Goal: Information Seeking & Learning: Check status

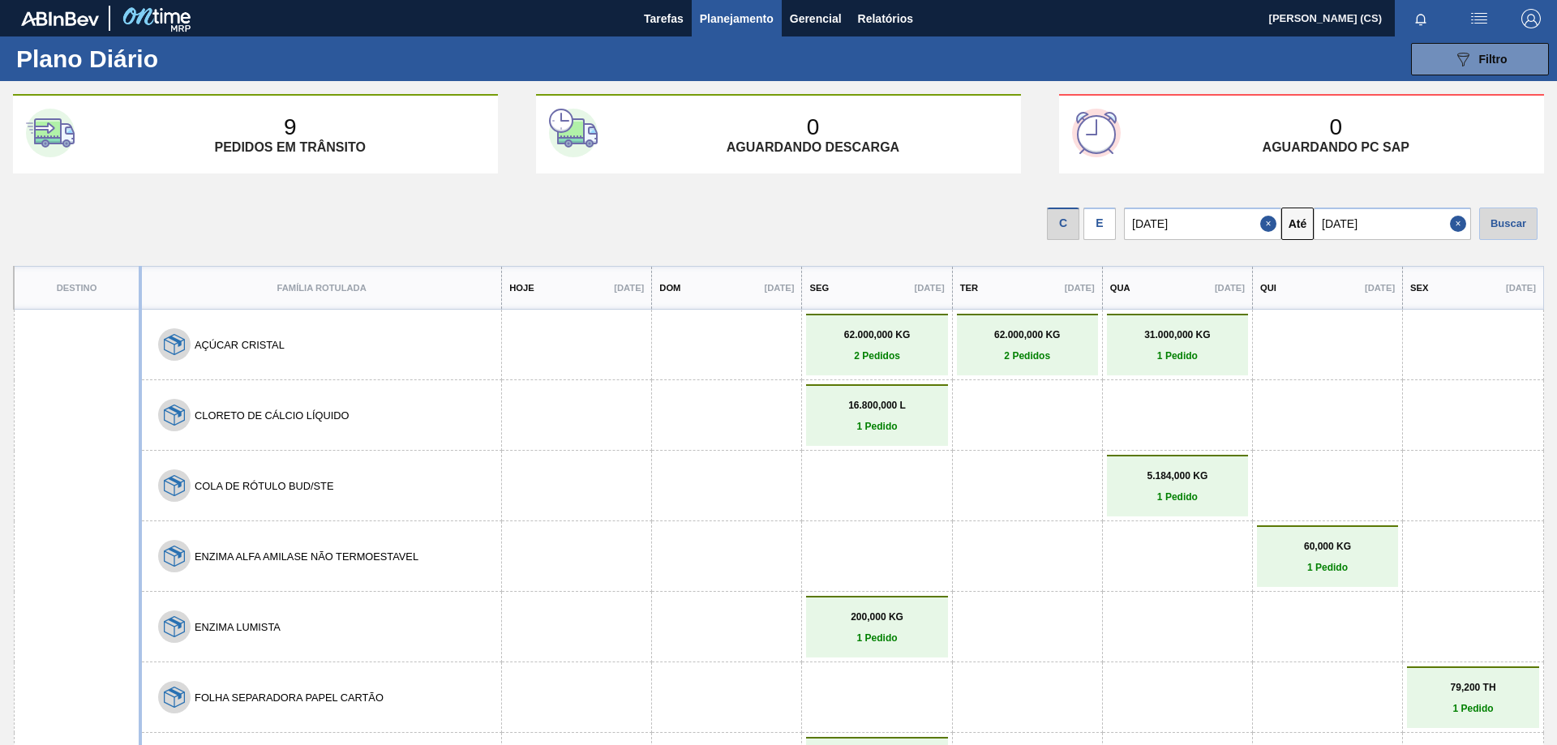
click at [1106, 229] on div "E" at bounding box center [1100, 224] width 32 height 32
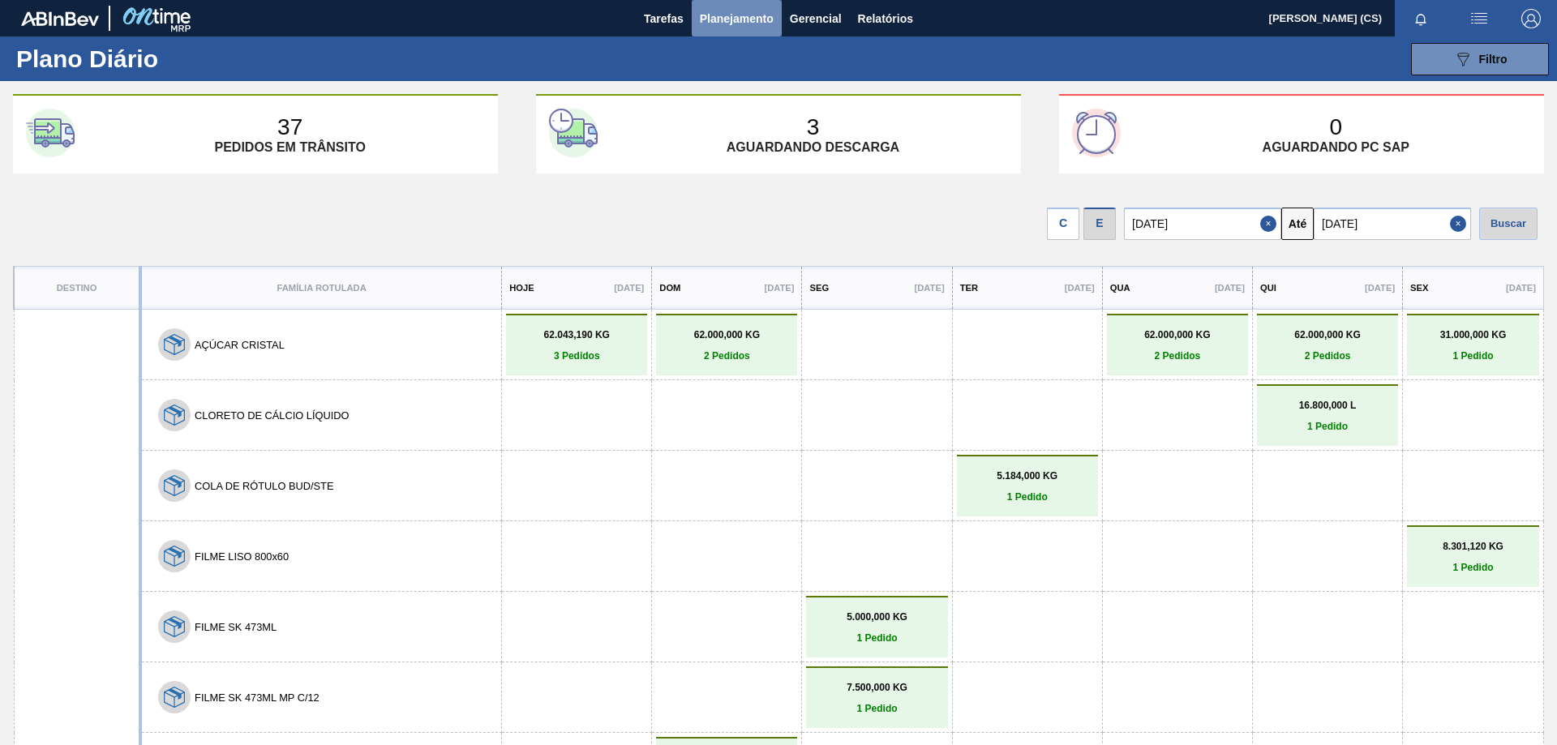
click at [735, 15] on span "Planejamento" at bounding box center [737, 18] width 74 height 19
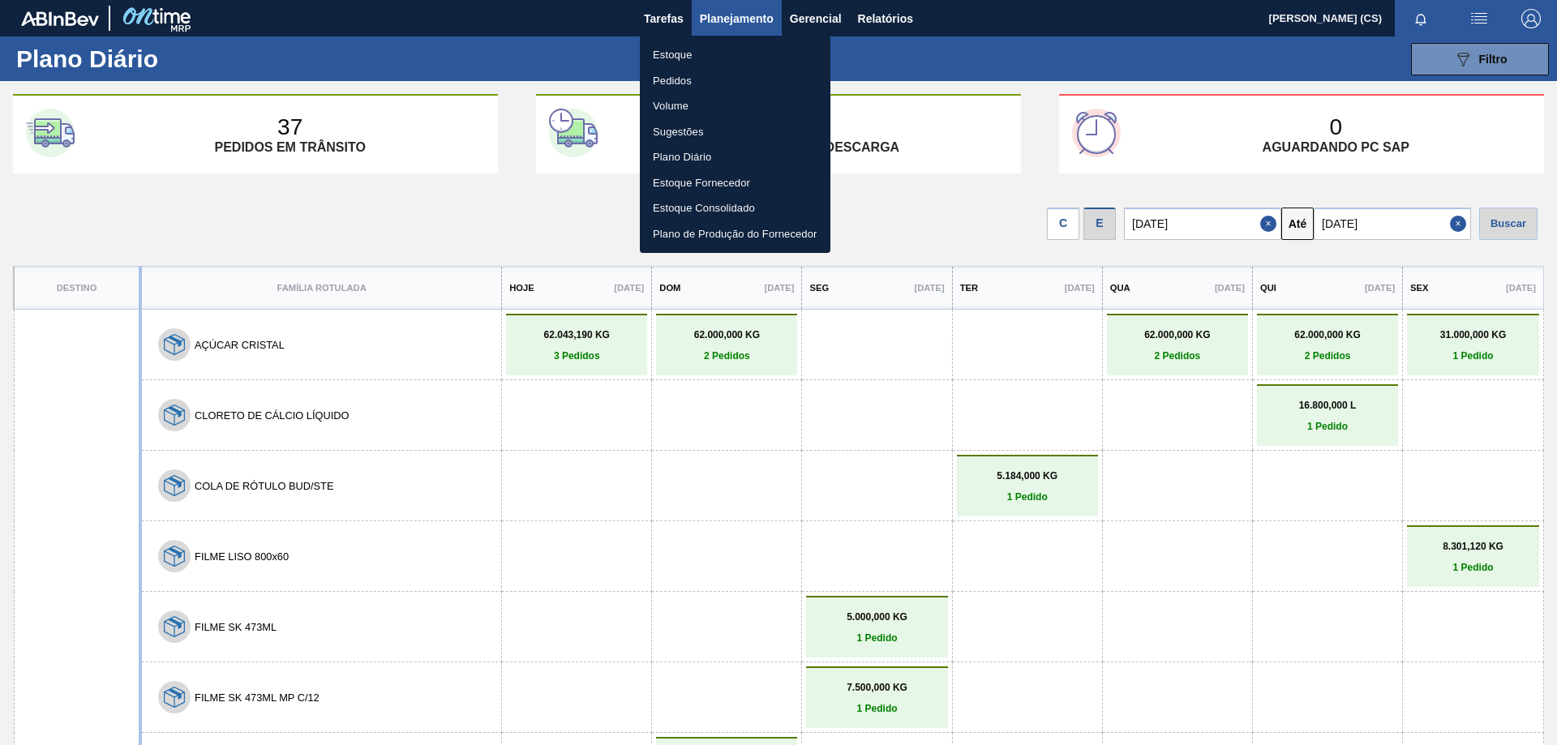
click at [687, 54] on li "Estoque" at bounding box center [735, 55] width 191 height 26
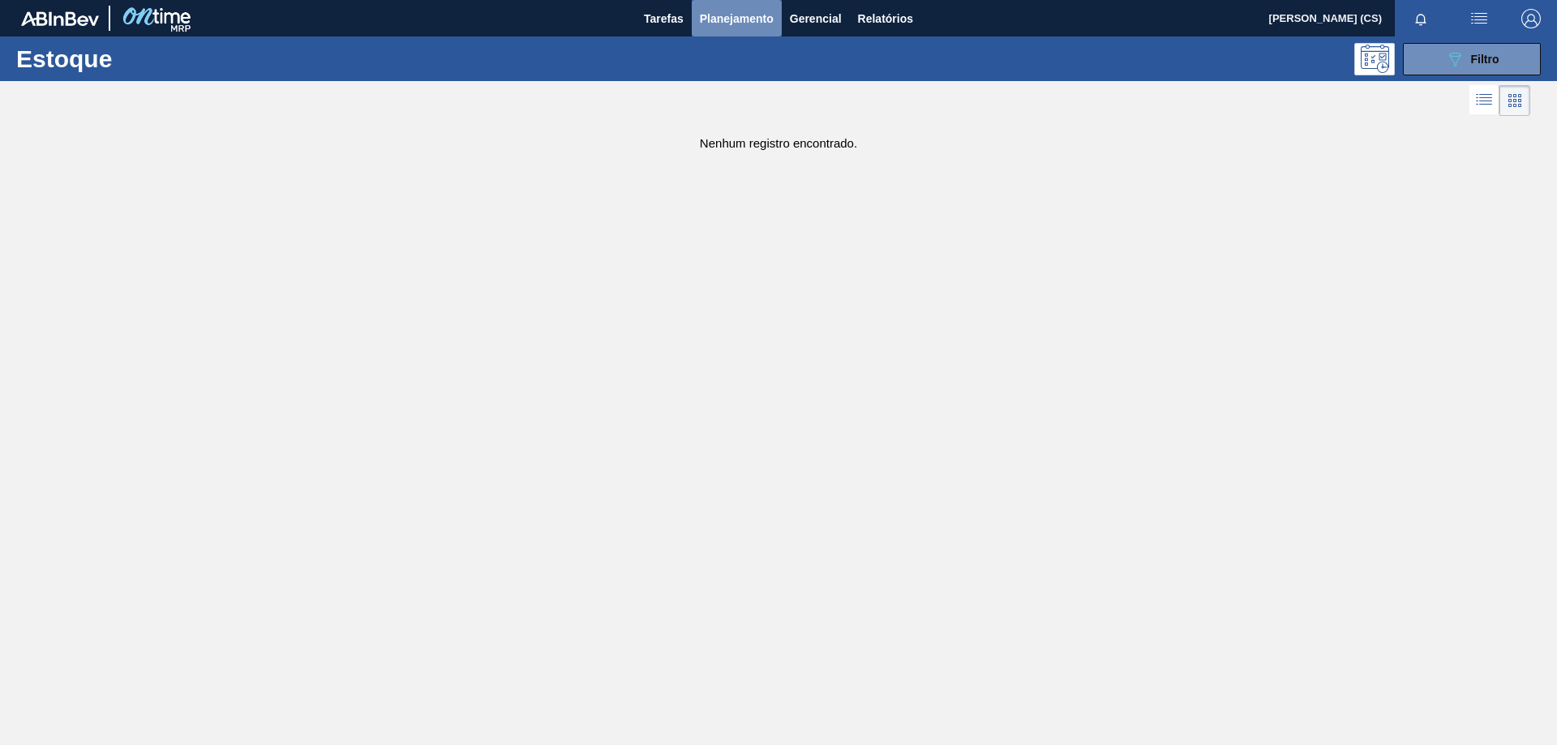
click at [719, 15] on span "Planejamento" at bounding box center [737, 18] width 74 height 19
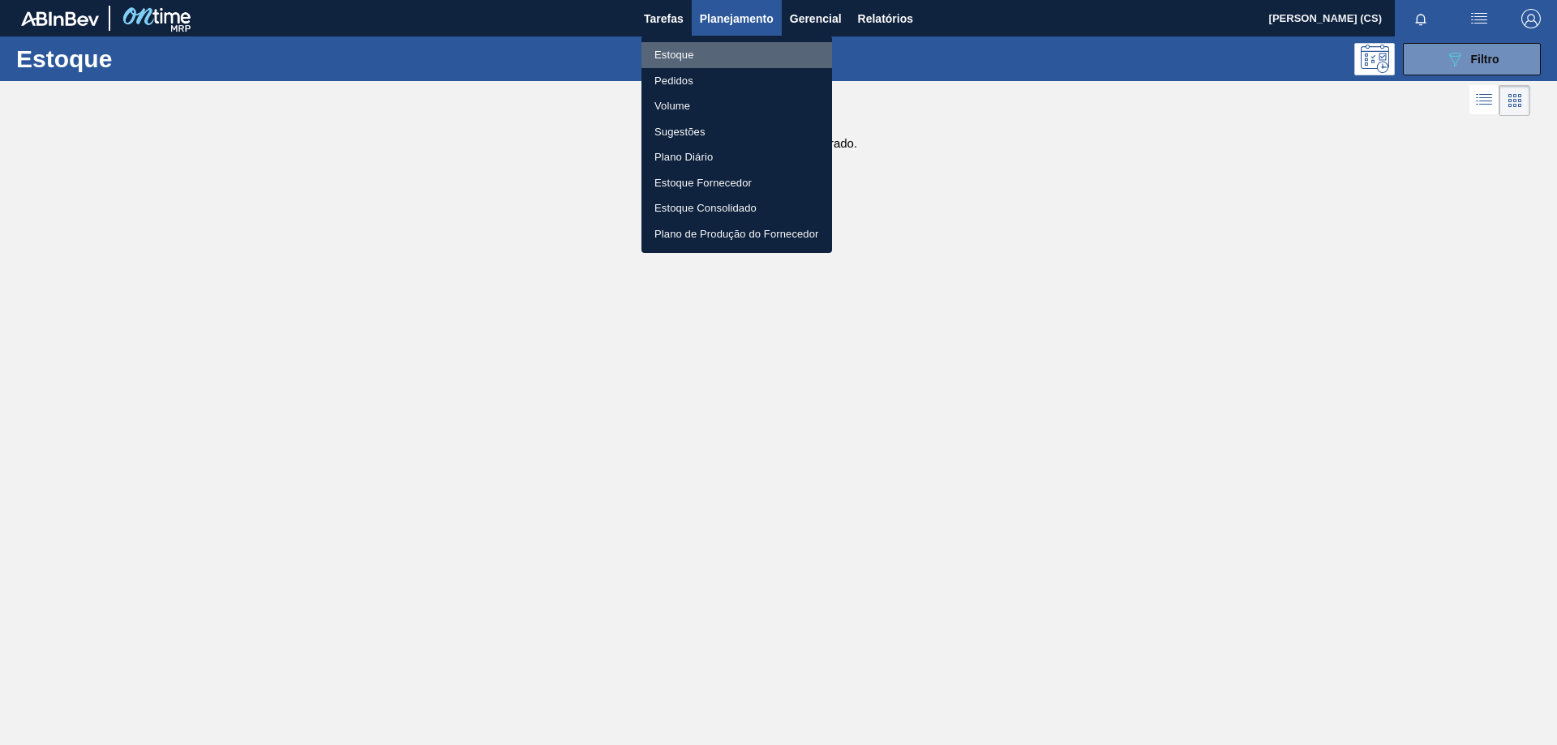
click at [675, 52] on li "Estoque" at bounding box center [737, 55] width 191 height 26
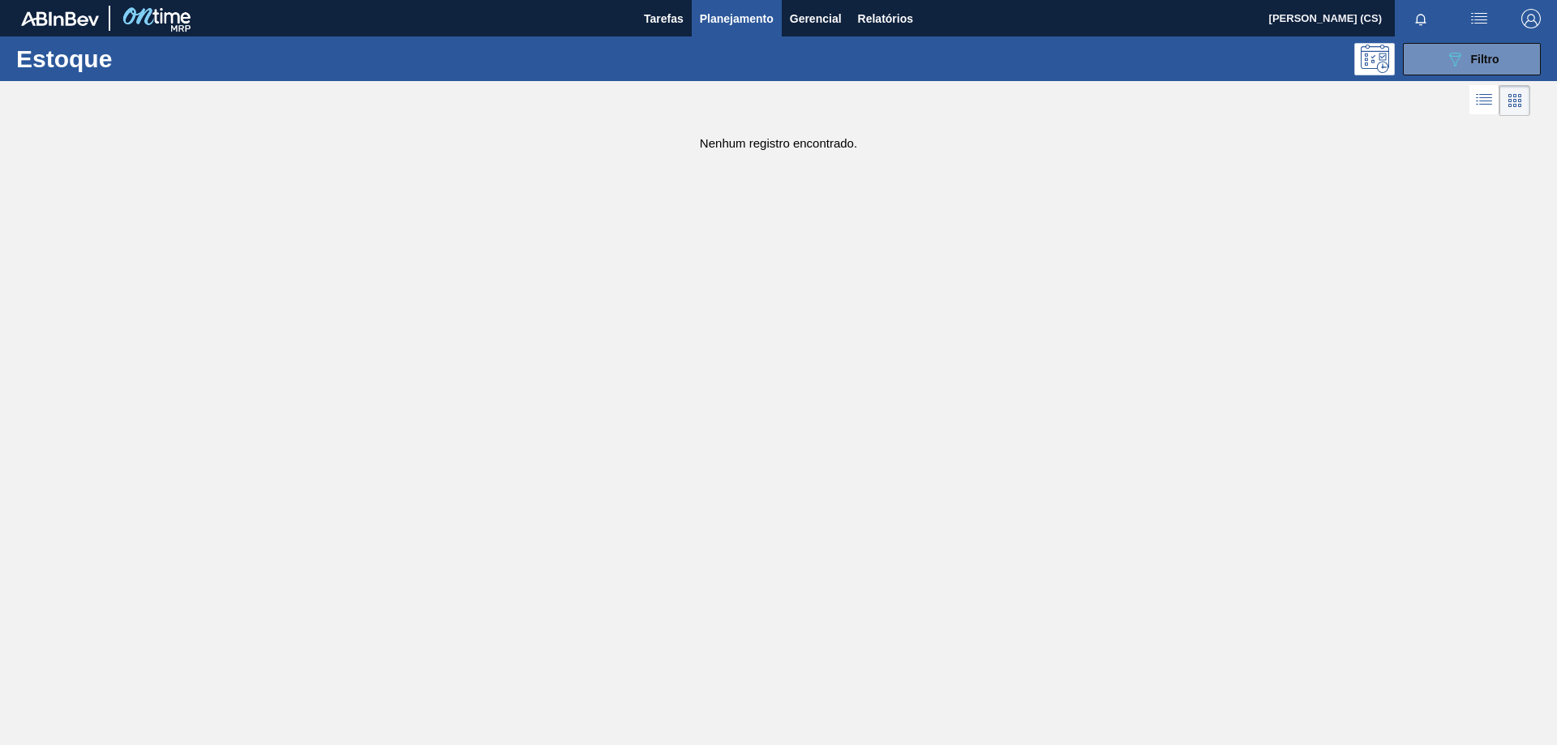
click at [719, 33] on button "Planejamento" at bounding box center [737, 18] width 90 height 37
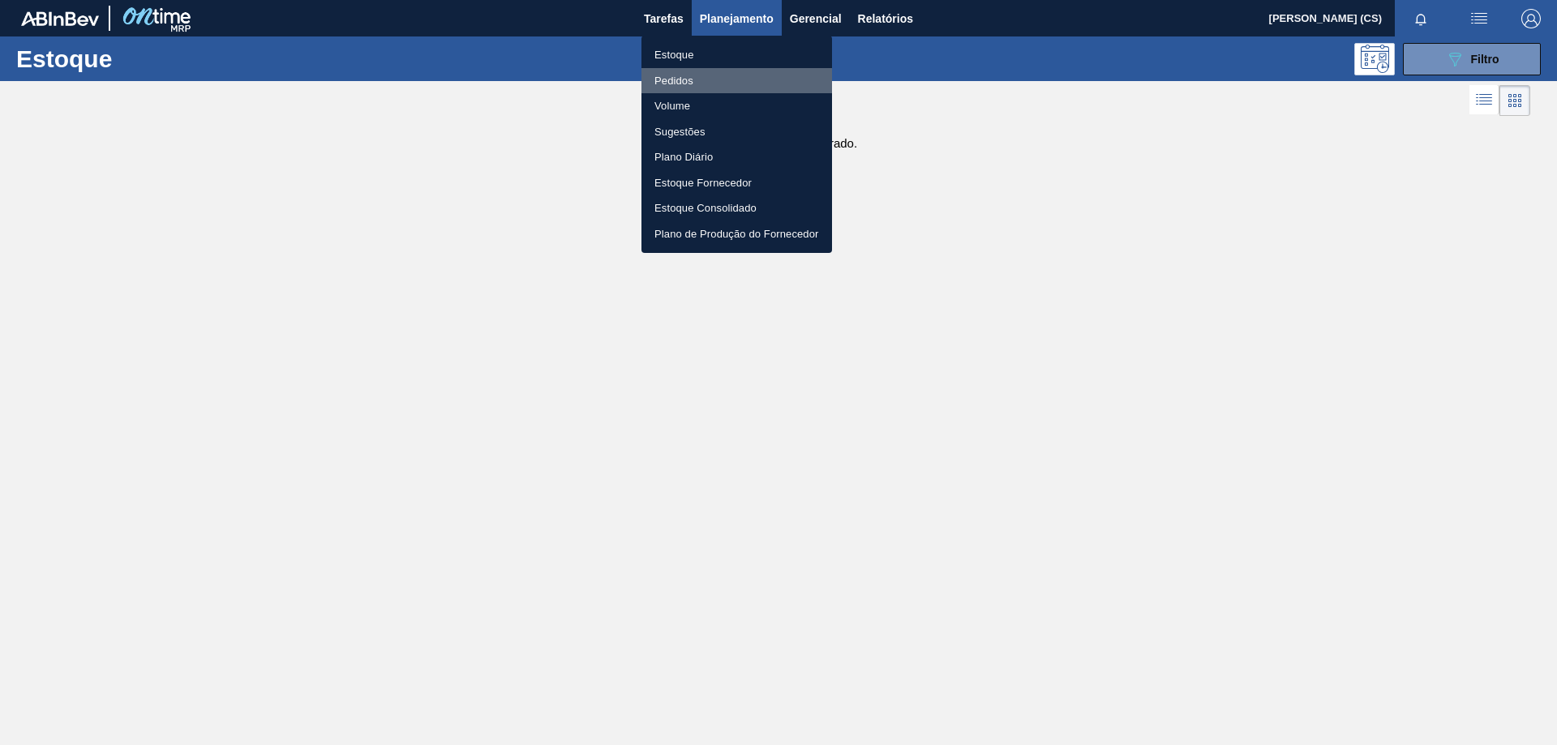
click at [676, 79] on li "Pedidos" at bounding box center [737, 81] width 191 height 26
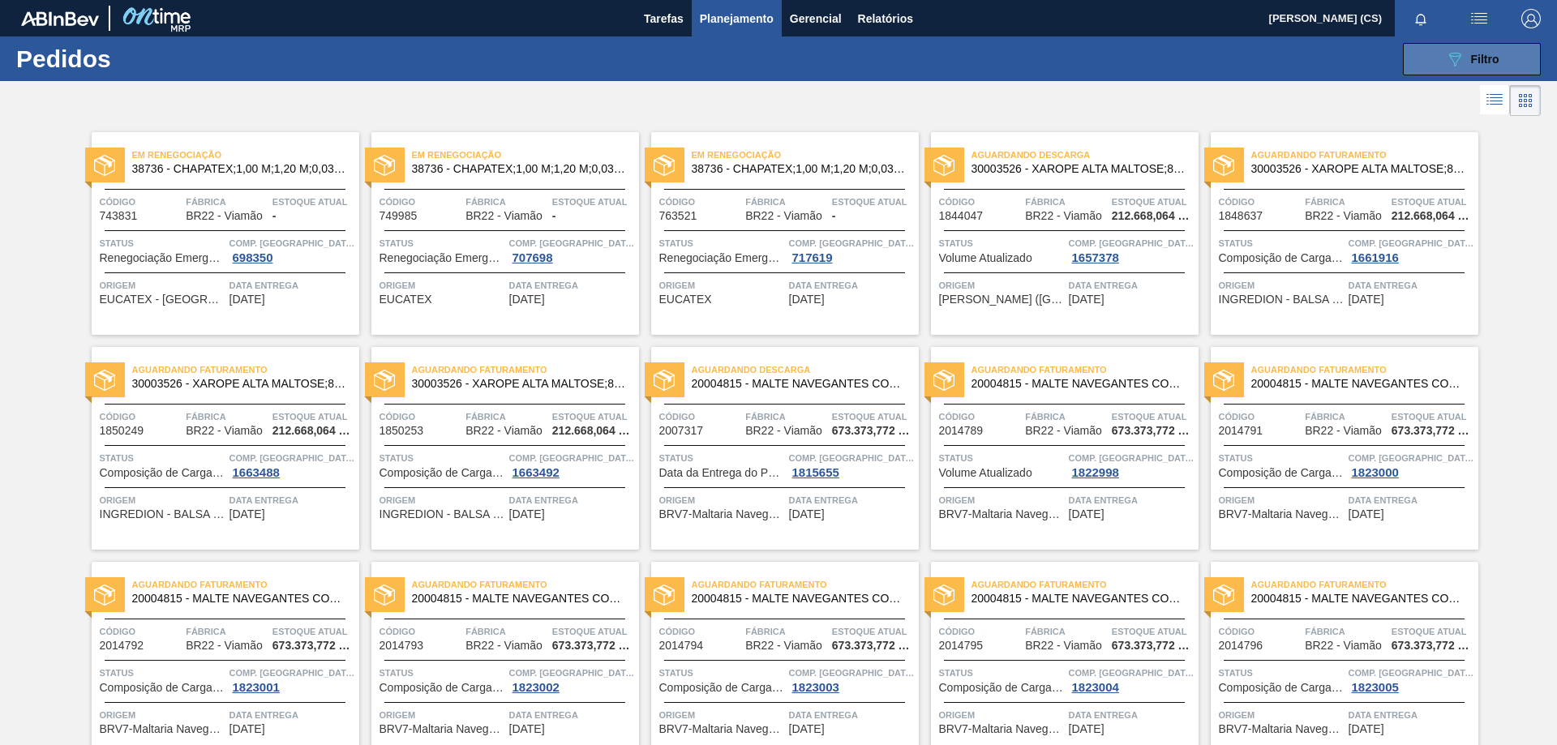
click at [1474, 64] on span "Filtro" at bounding box center [1485, 59] width 28 height 13
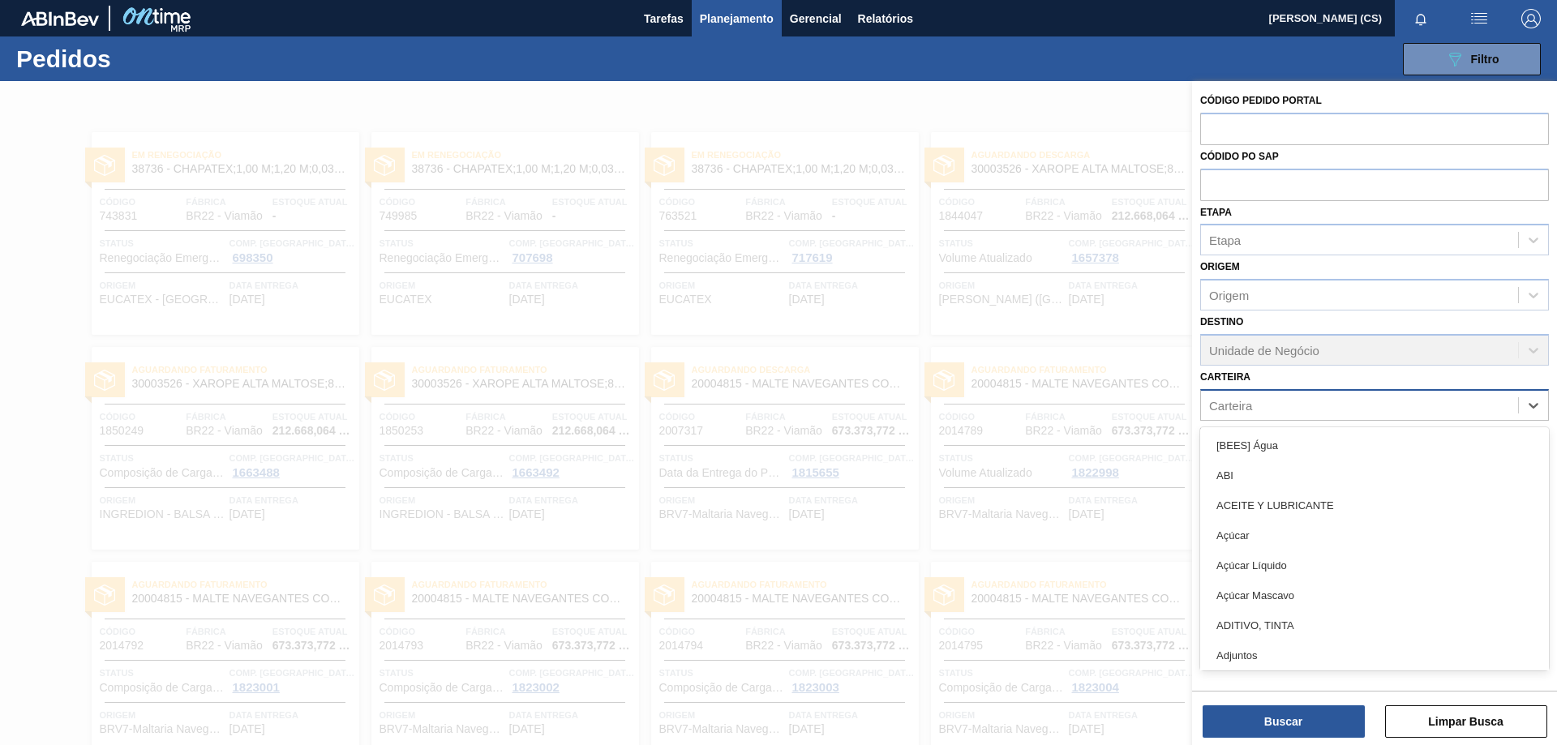
click at [1240, 401] on div "Carteira" at bounding box center [1230, 405] width 43 height 14
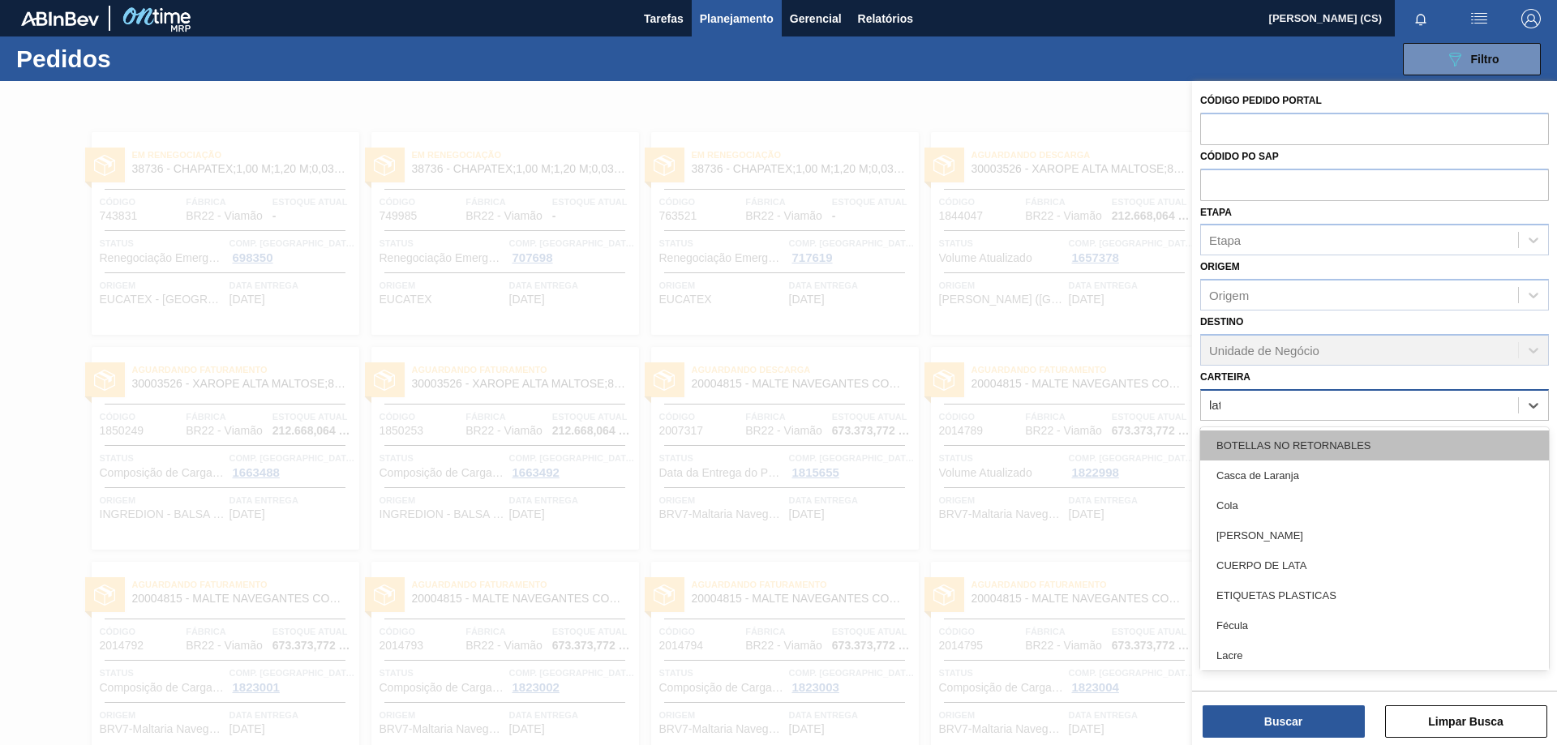
type input "lata"
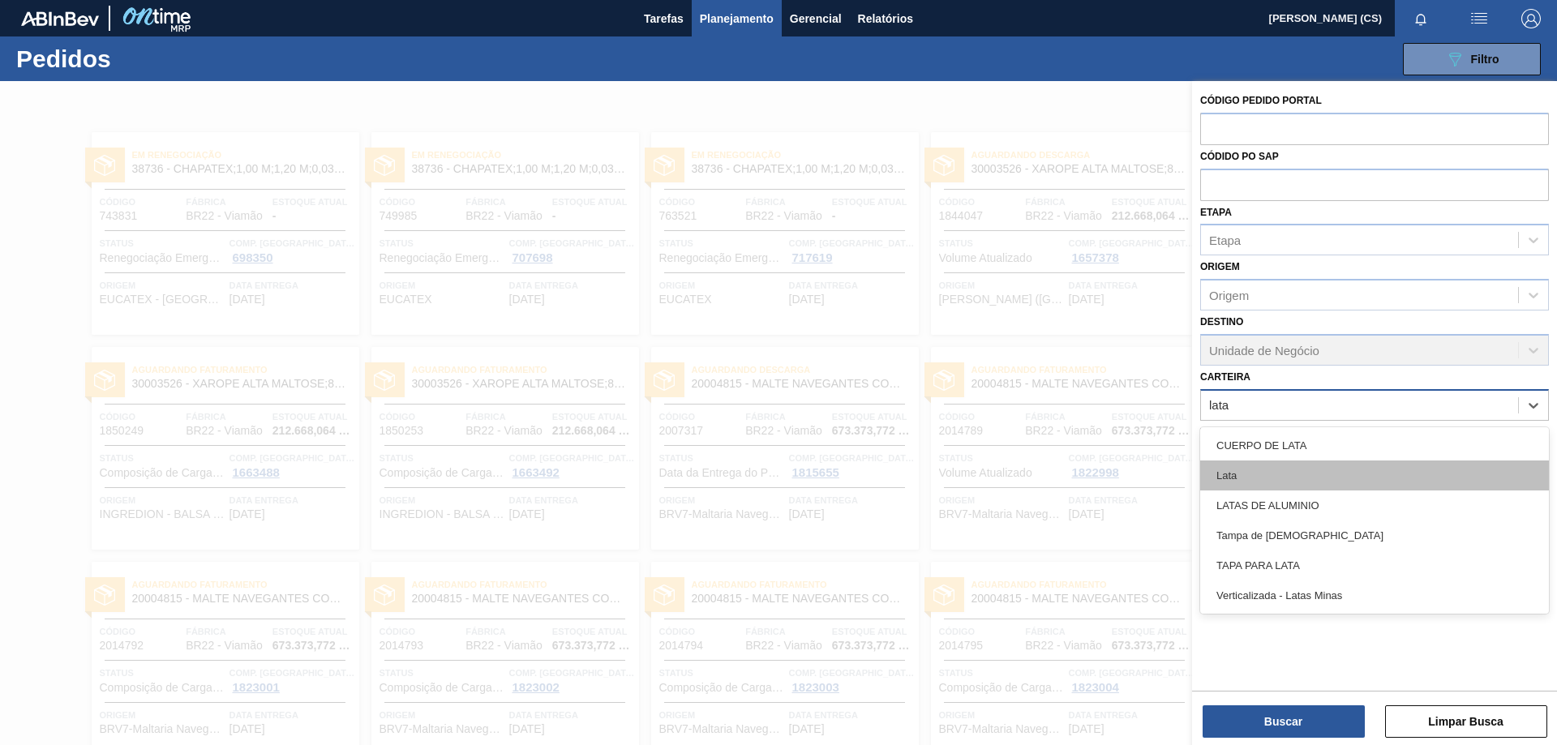
click at [1238, 472] on div "Lata" at bounding box center [1374, 476] width 349 height 30
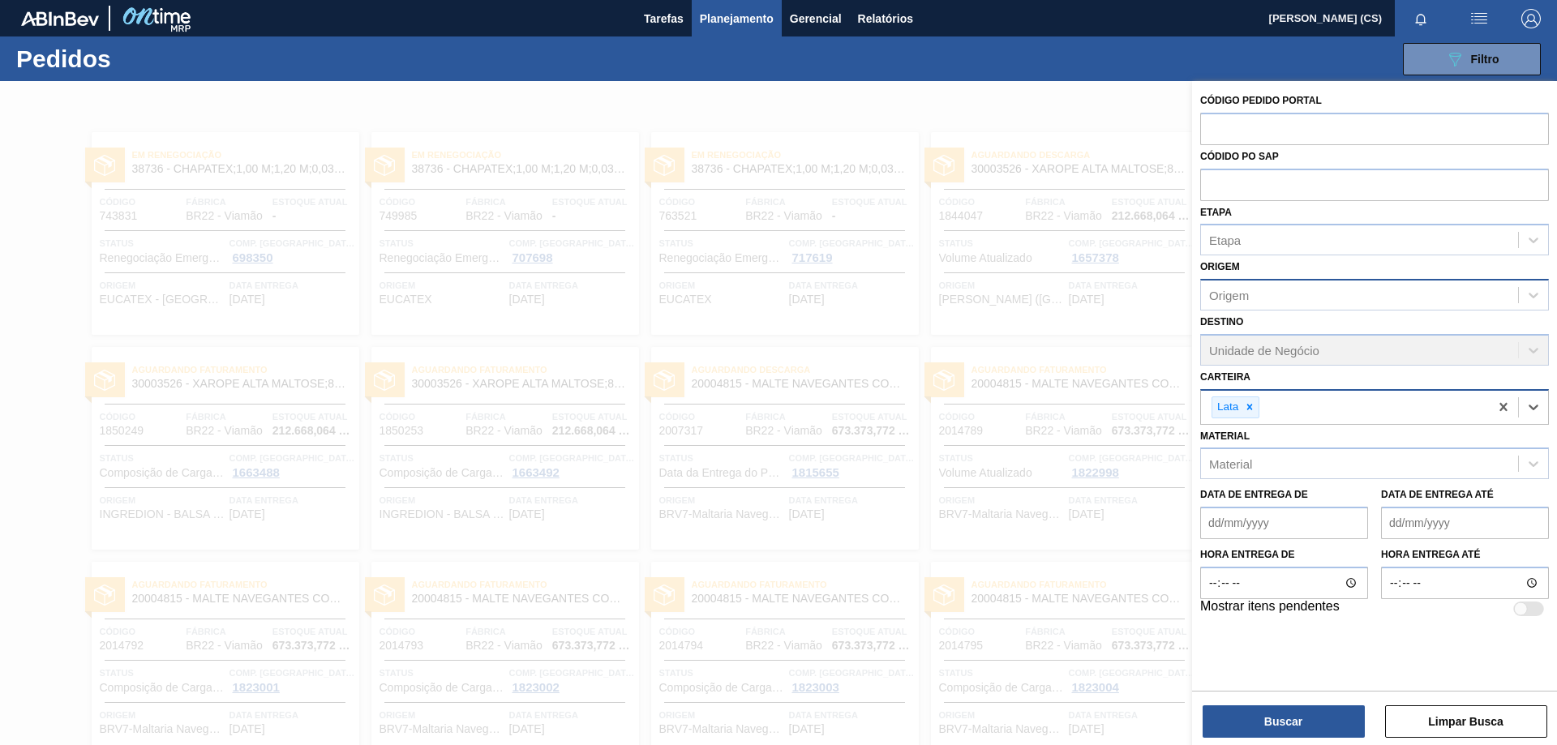
click at [1242, 298] on div "Origem" at bounding box center [1229, 296] width 40 height 14
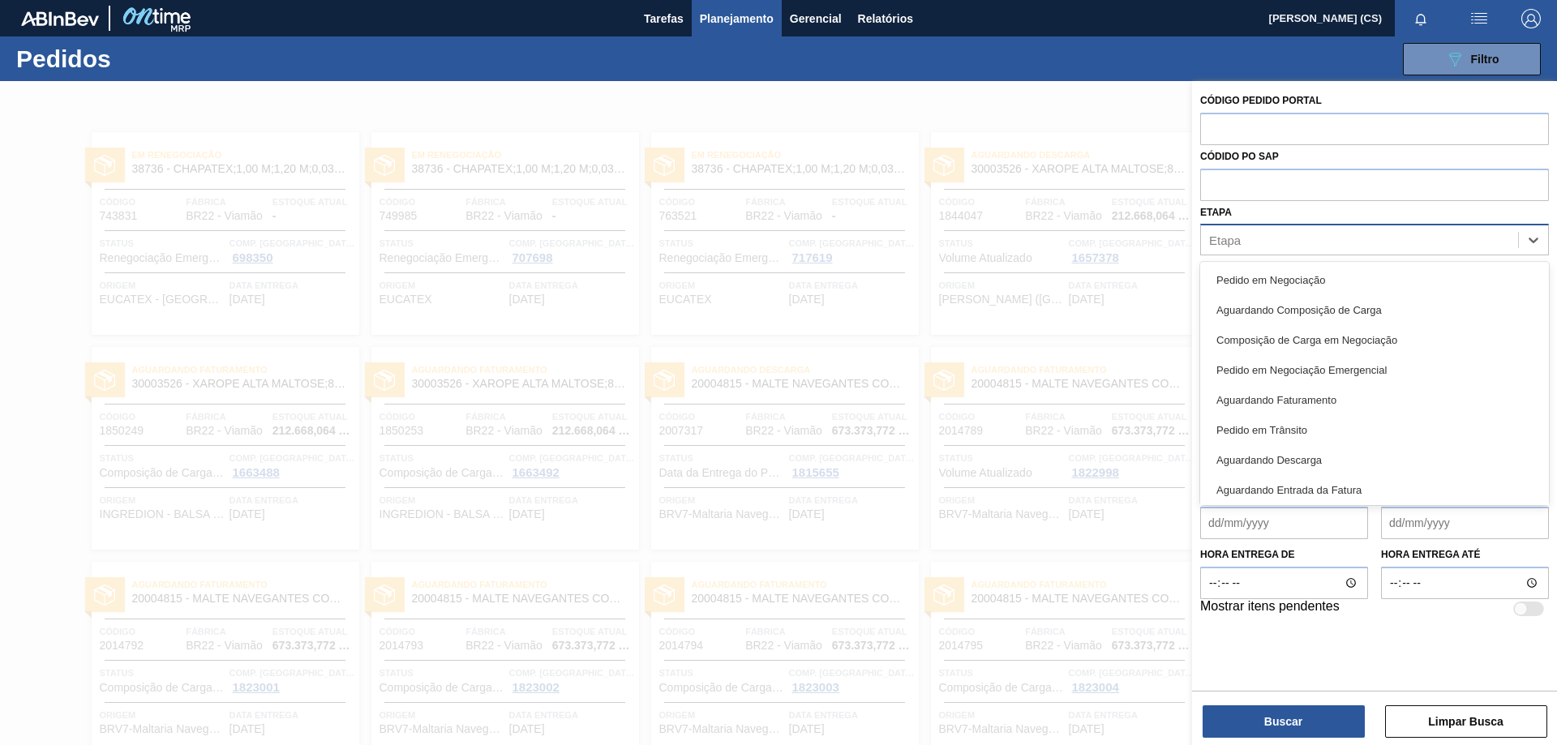
click at [1243, 237] on div "Etapa" at bounding box center [1359, 241] width 317 height 24
click at [1157, 114] on div at bounding box center [778, 453] width 1557 height 745
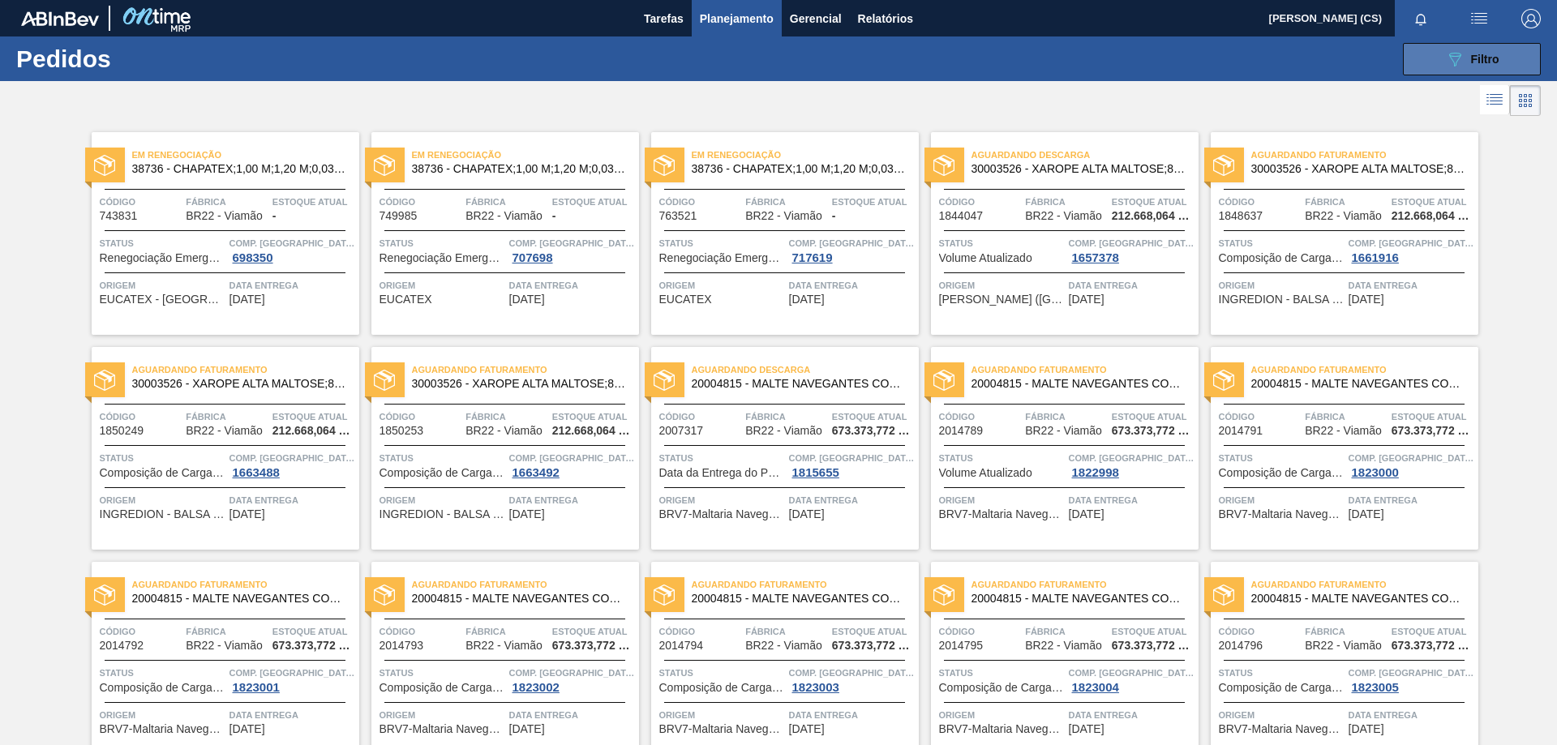
click at [1458, 56] on icon at bounding box center [1455, 60] width 12 height 14
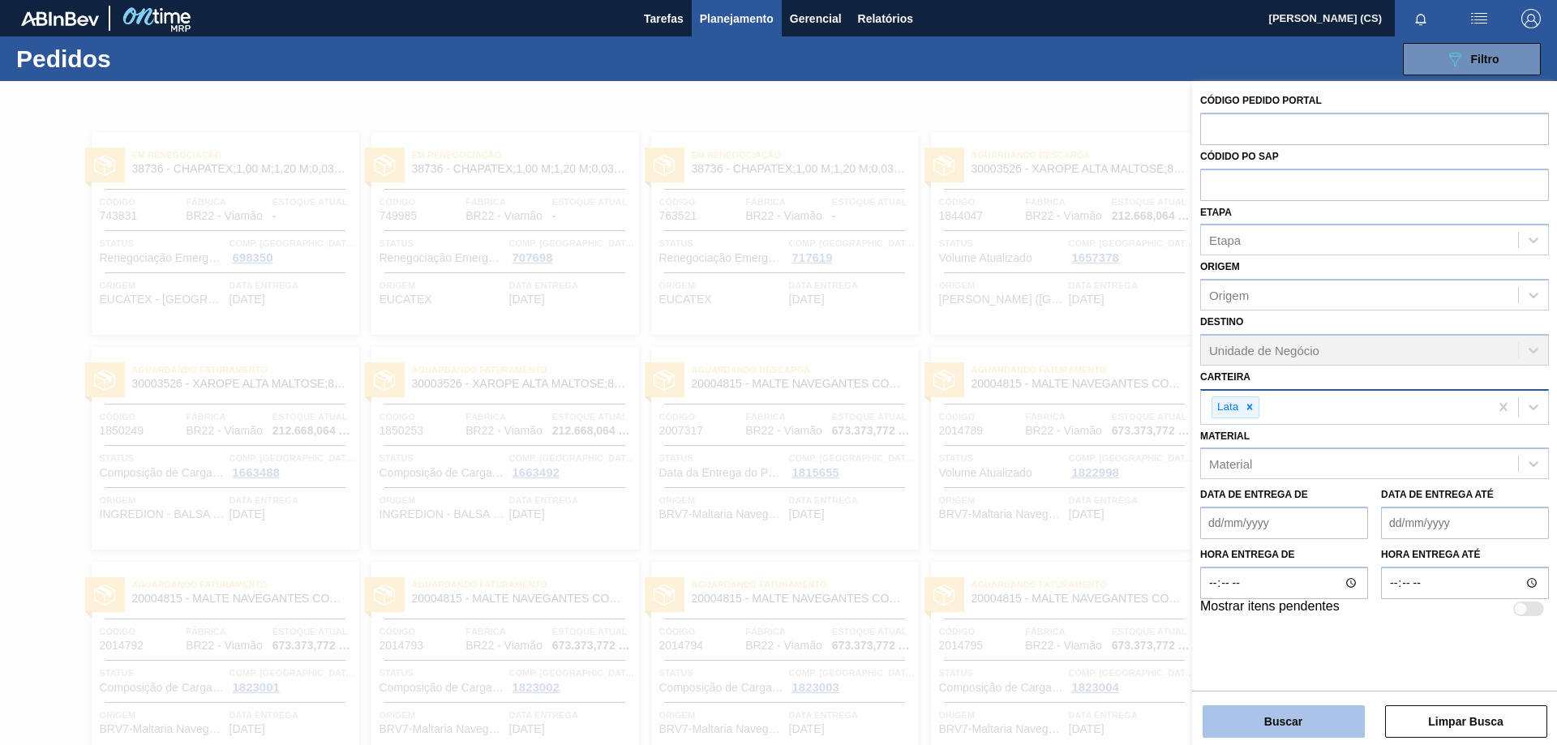
click at [1321, 720] on button "Buscar" at bounding box center [1284, 722] width 162 height 32
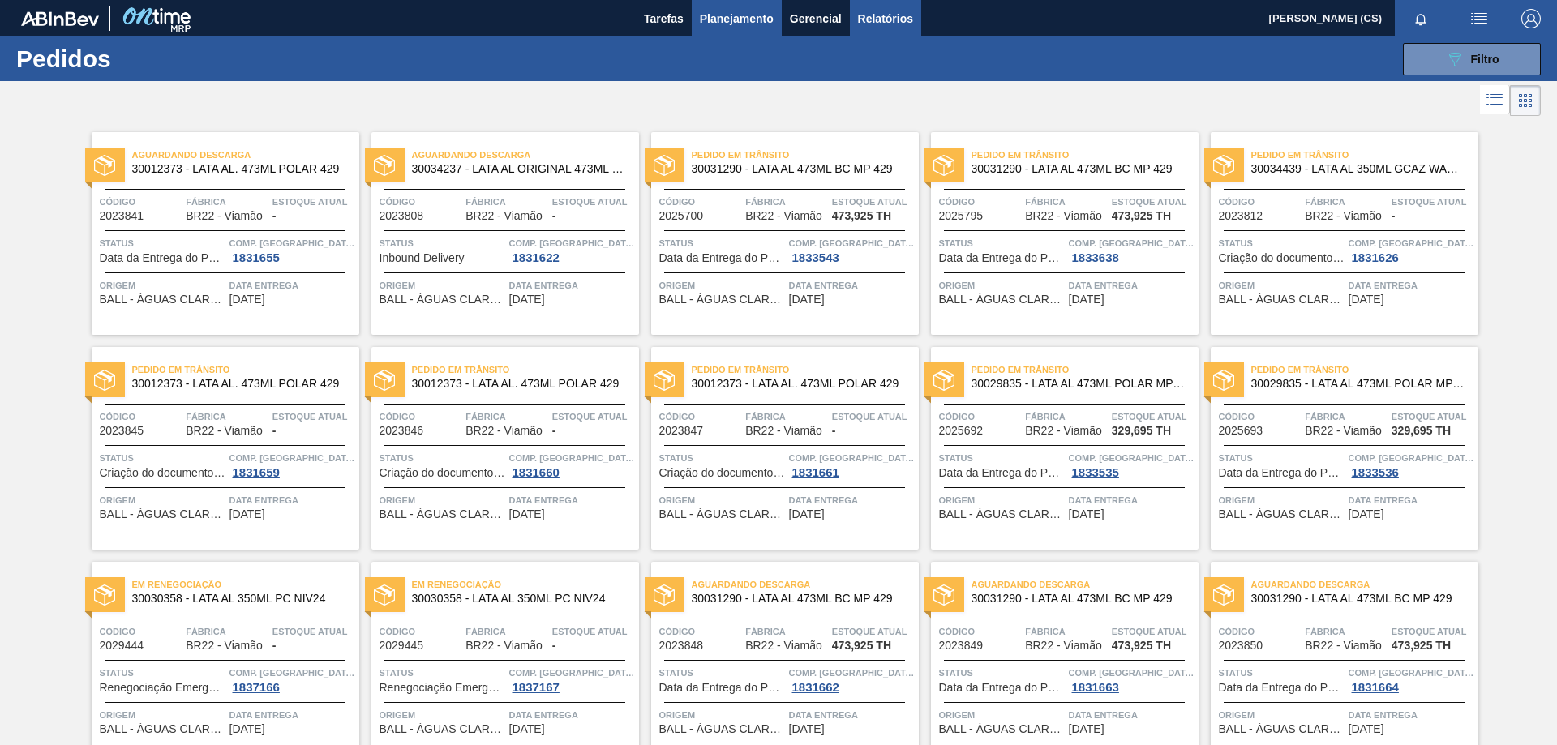
click at [907, 9] on span "Relatórios" at bounding box center [885, 18] width 55 height 19
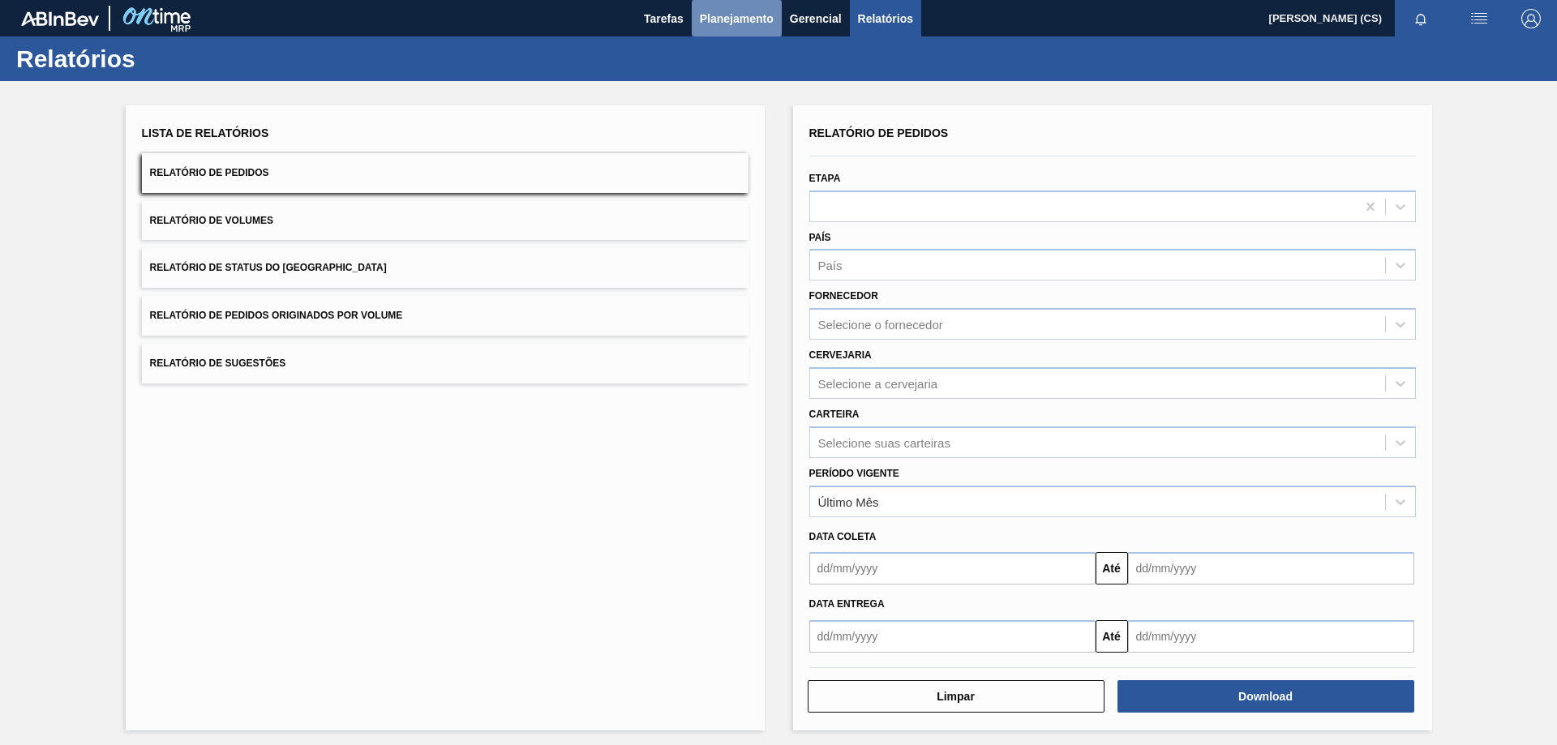
click at [747, 4] on button "Planejamento" at bounding box center [737, 18] width 90 height 37
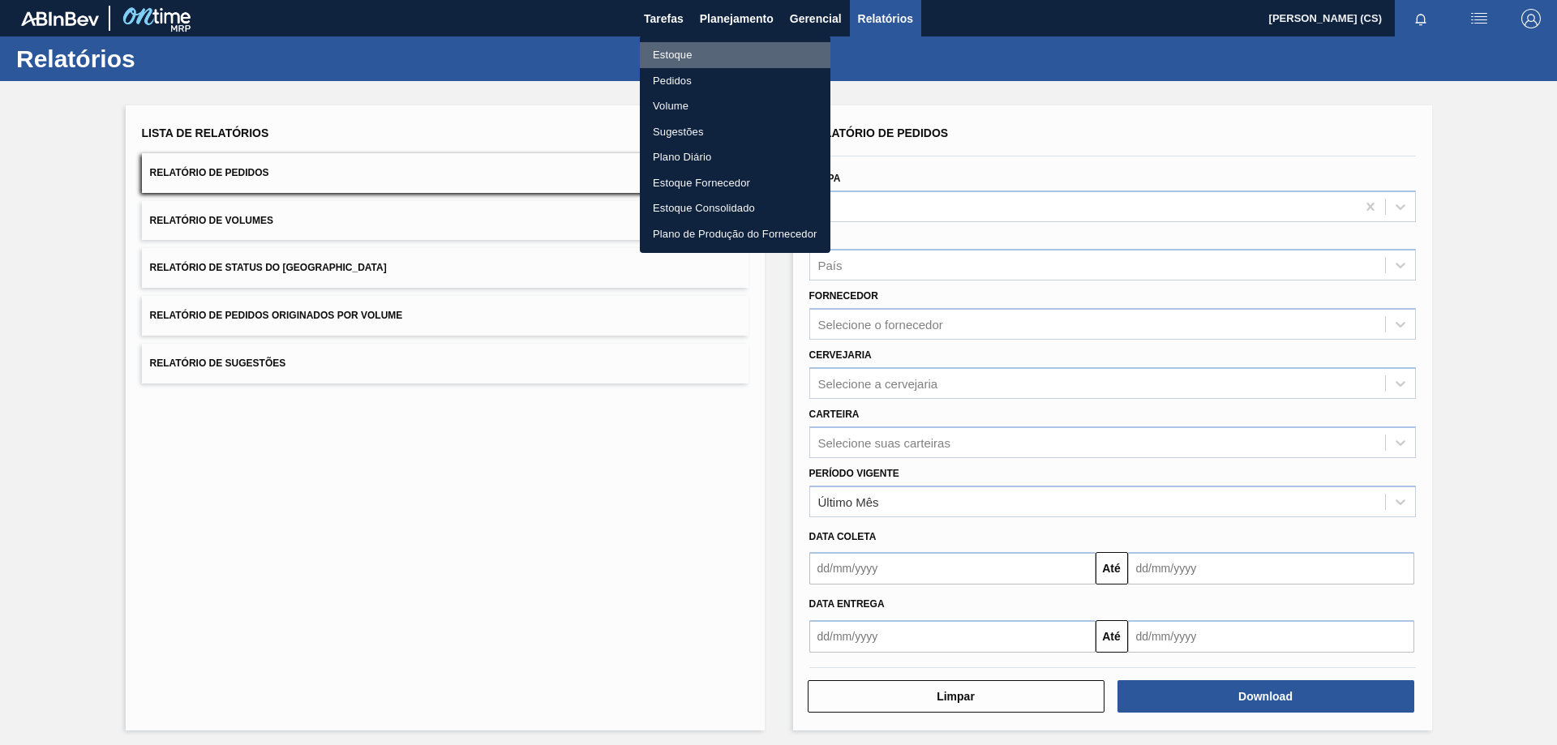
click at [675, 54] on li "Estoque" at bounding box center [735, 55] width 191 height 26
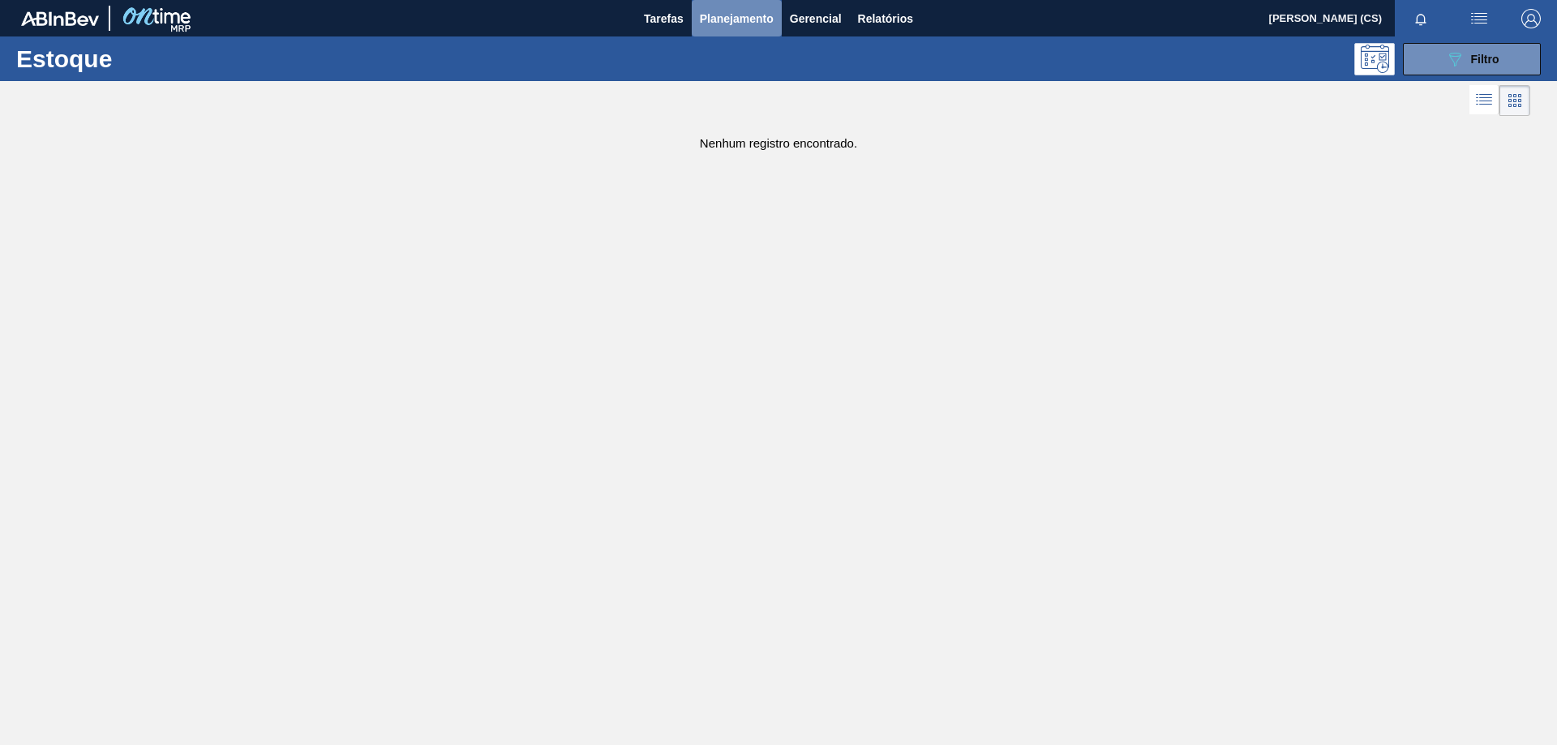
click at [734, 3] on button "Planejamento" at bounding box center [737, 18] width 90 height 37
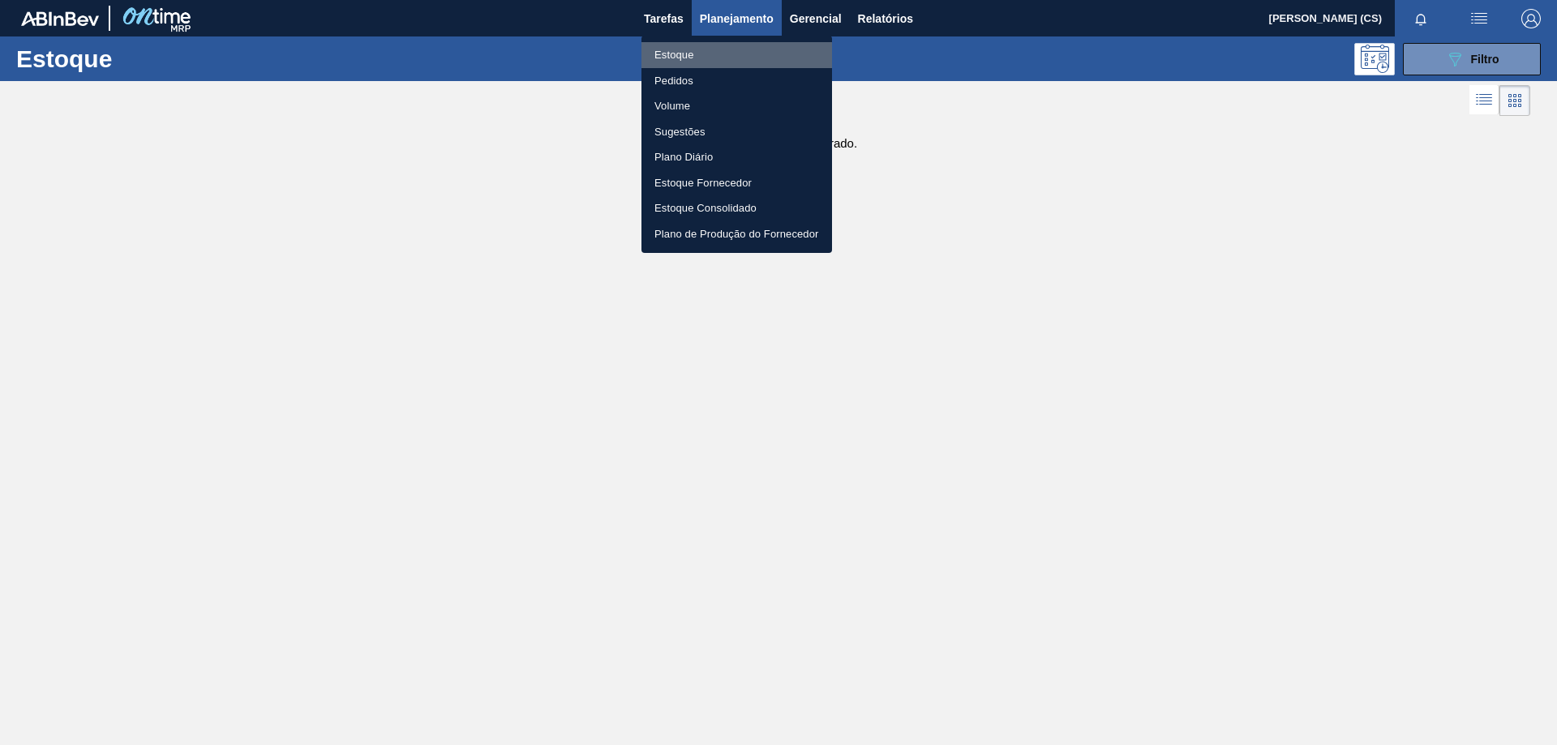
click at [681, 55] on li "Estoque" at bounding box center [737, 55] width 191 height 26
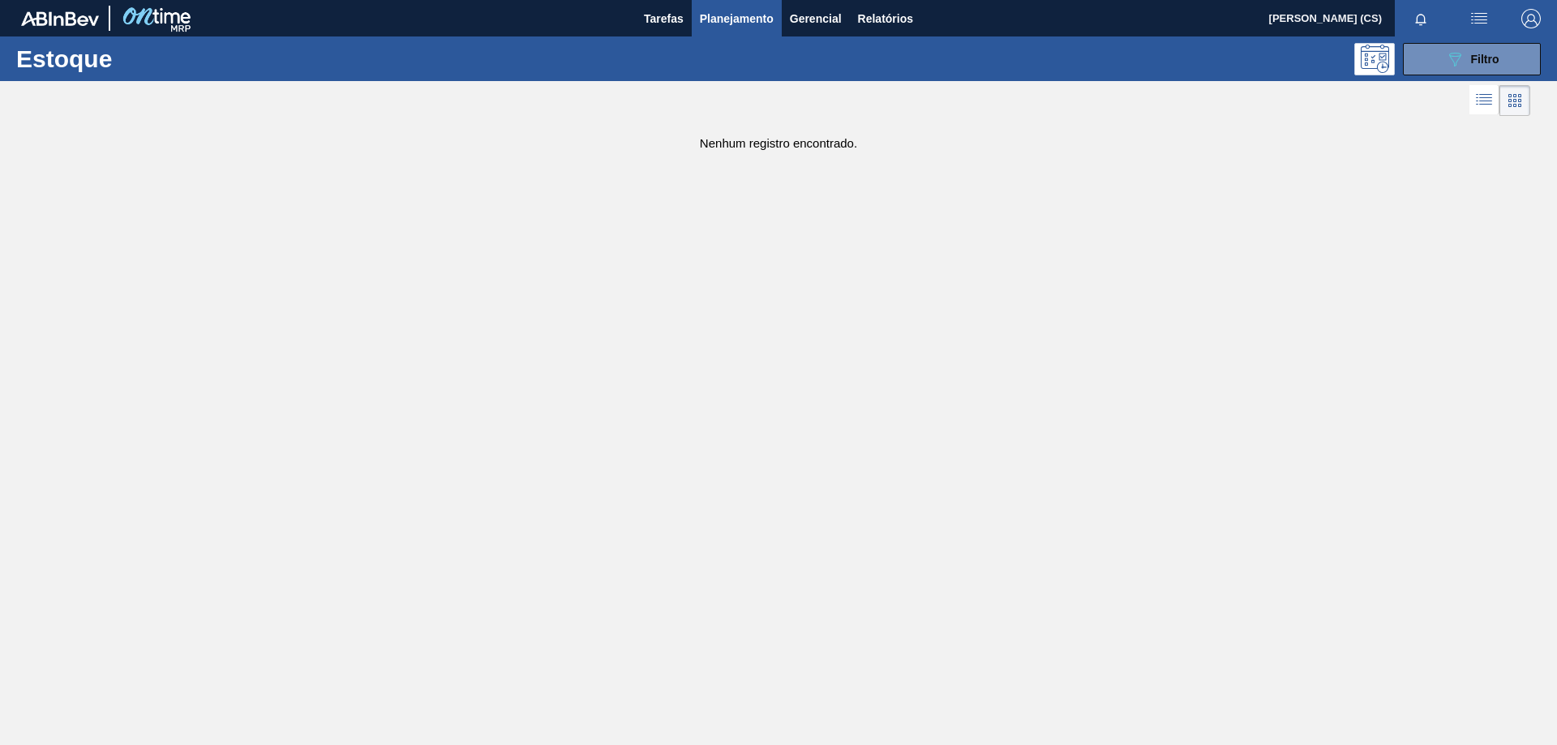
click at [727, 18] on span "Planejamento" at bounding box center [737, 18] width 74 height 19
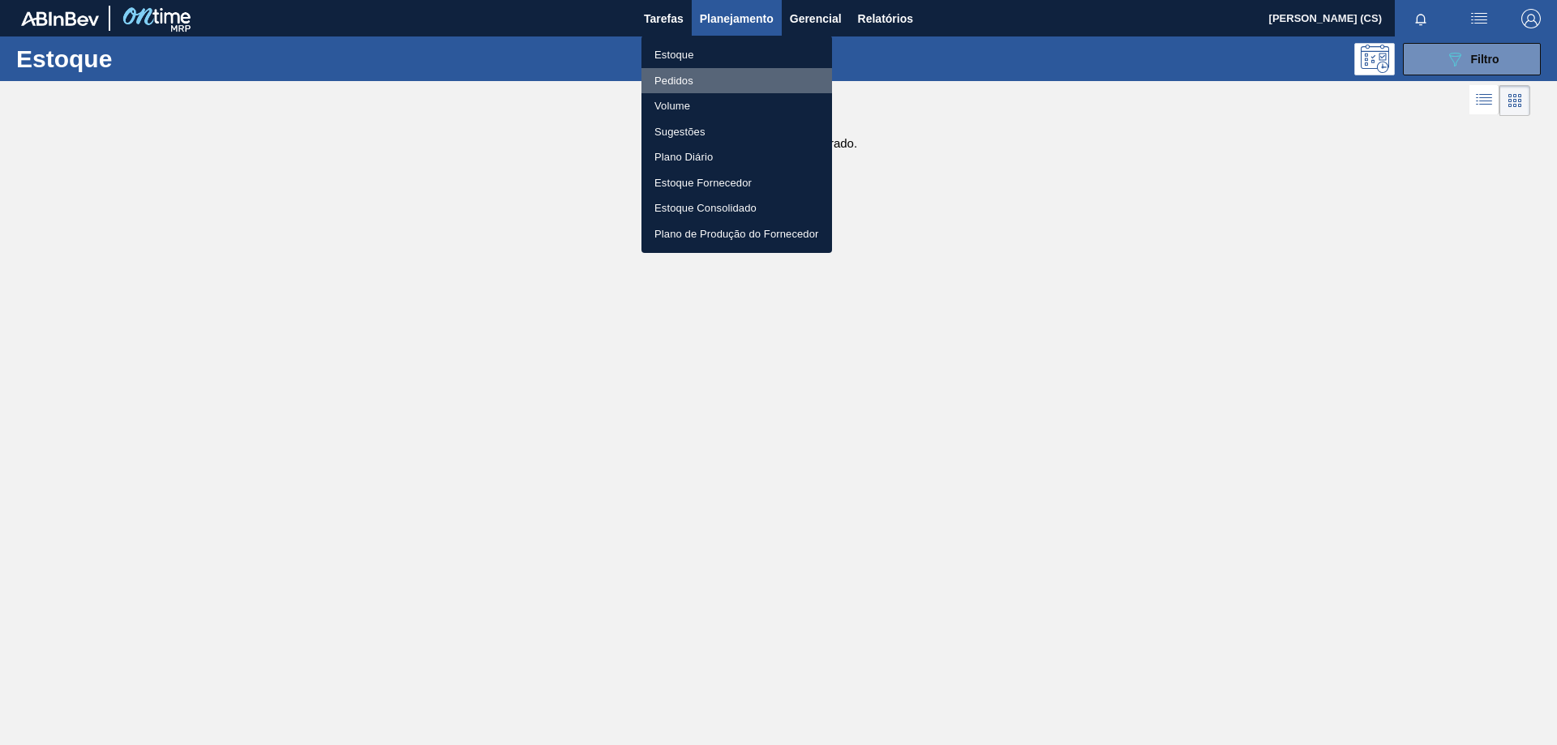
click at [677, 84] on li "Pedidos" at bounding box center [737, 81] width 191 height 26
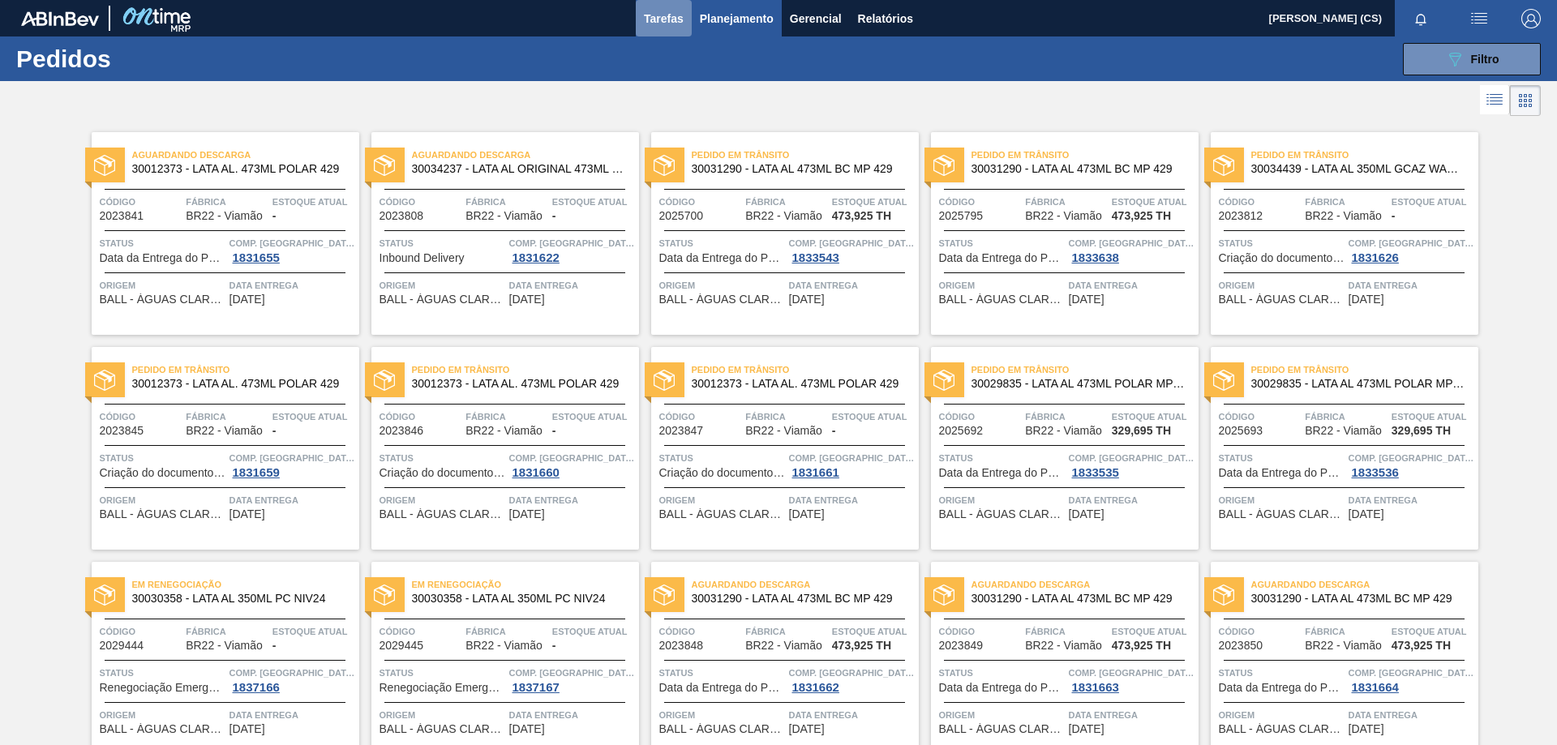
click at [662, 11] on span "Tarefas" at bounding box center [664, 18] width 40 height 19
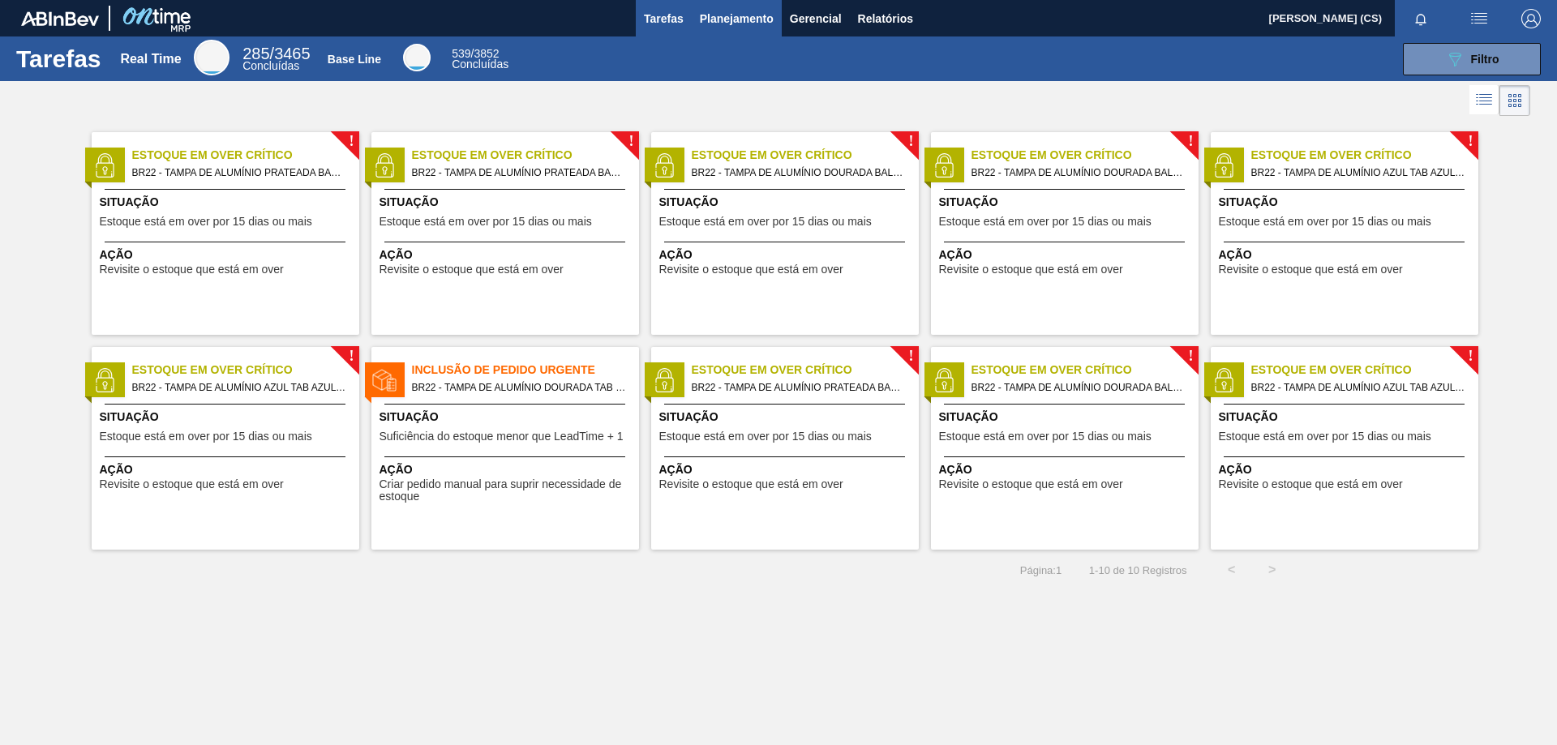
click at [722, 6] on button "Planejamento" at bounding box center [737, 18] width 90 height 37
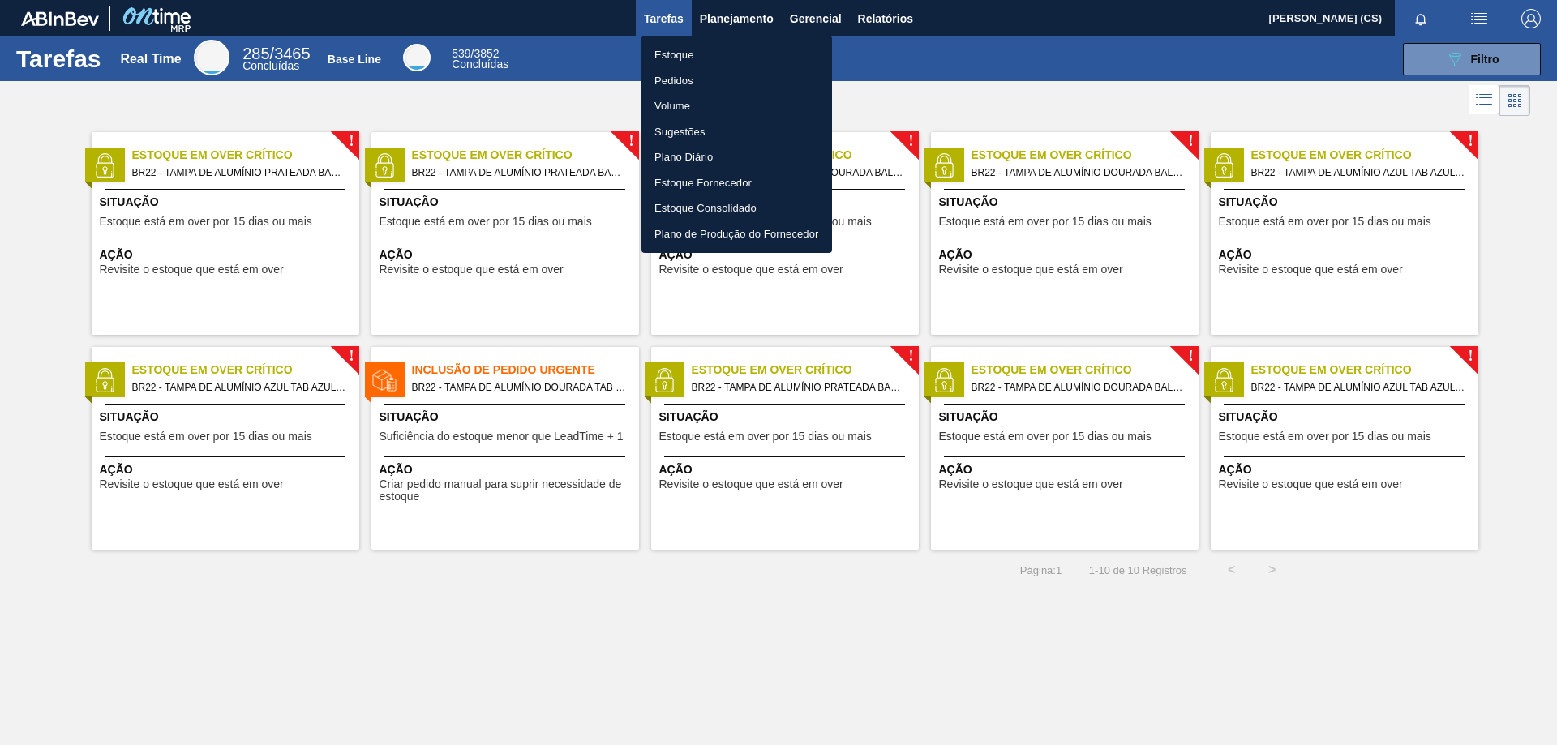
click at [1024, 77] on div at bounding box center [778, 372] width 1557 height 745
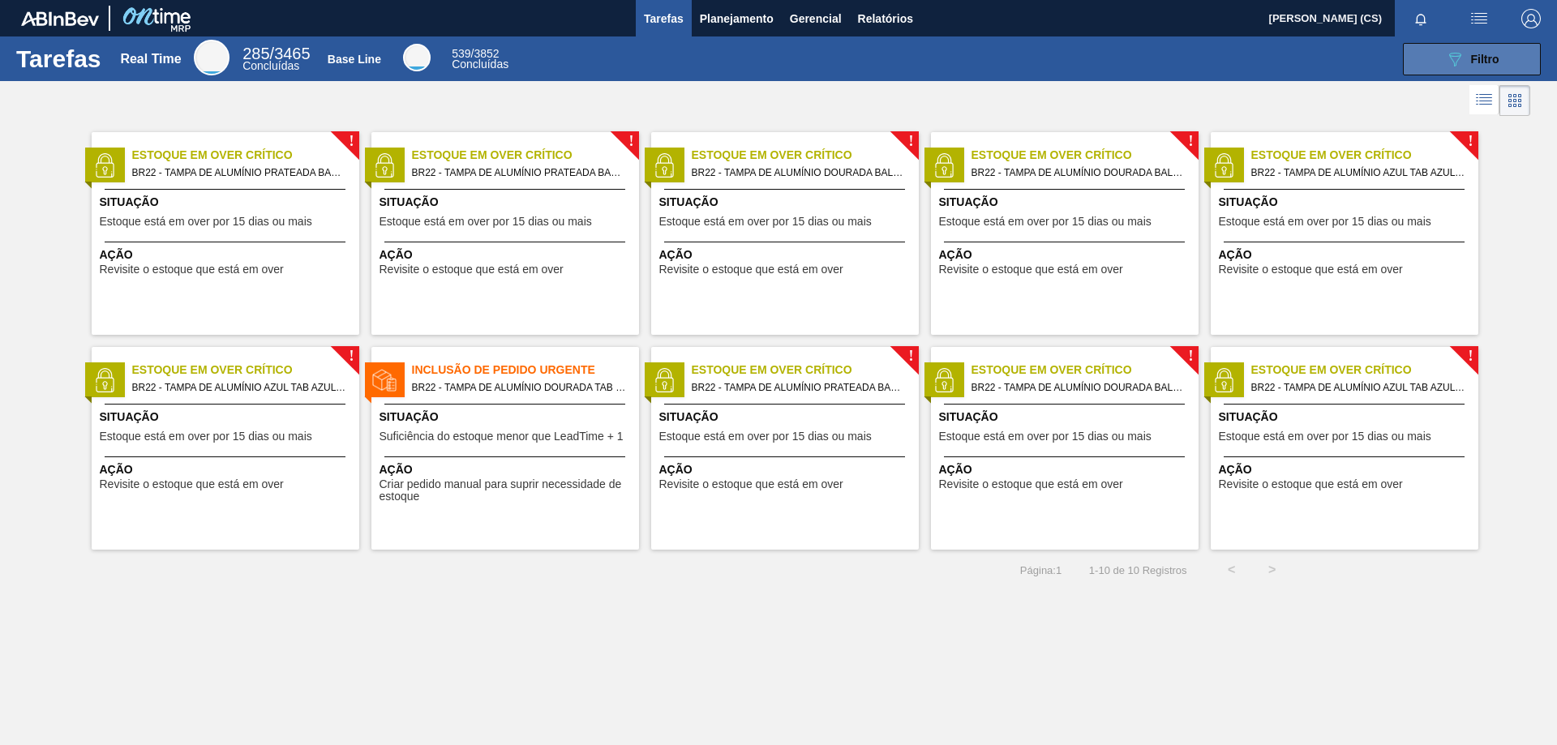
click at [1456, 51] on icon "089F7B8B-B2A5-4AFE-B5C0-19BA573D28AC" at bounding box center [1454, 58] width 19 height 19
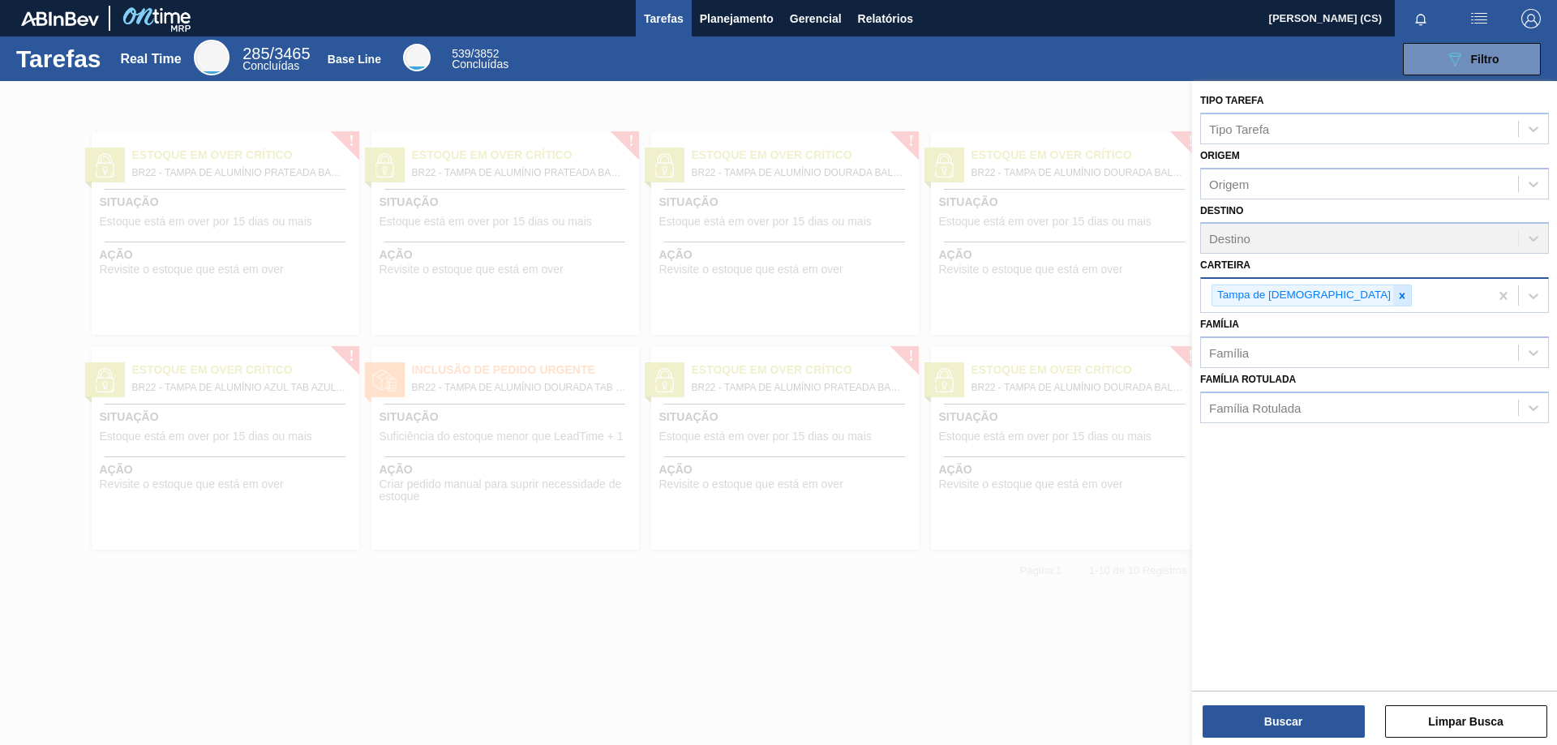
click at [1397, 301] on icon at bounding box center [1402, 295] width 11 height 11
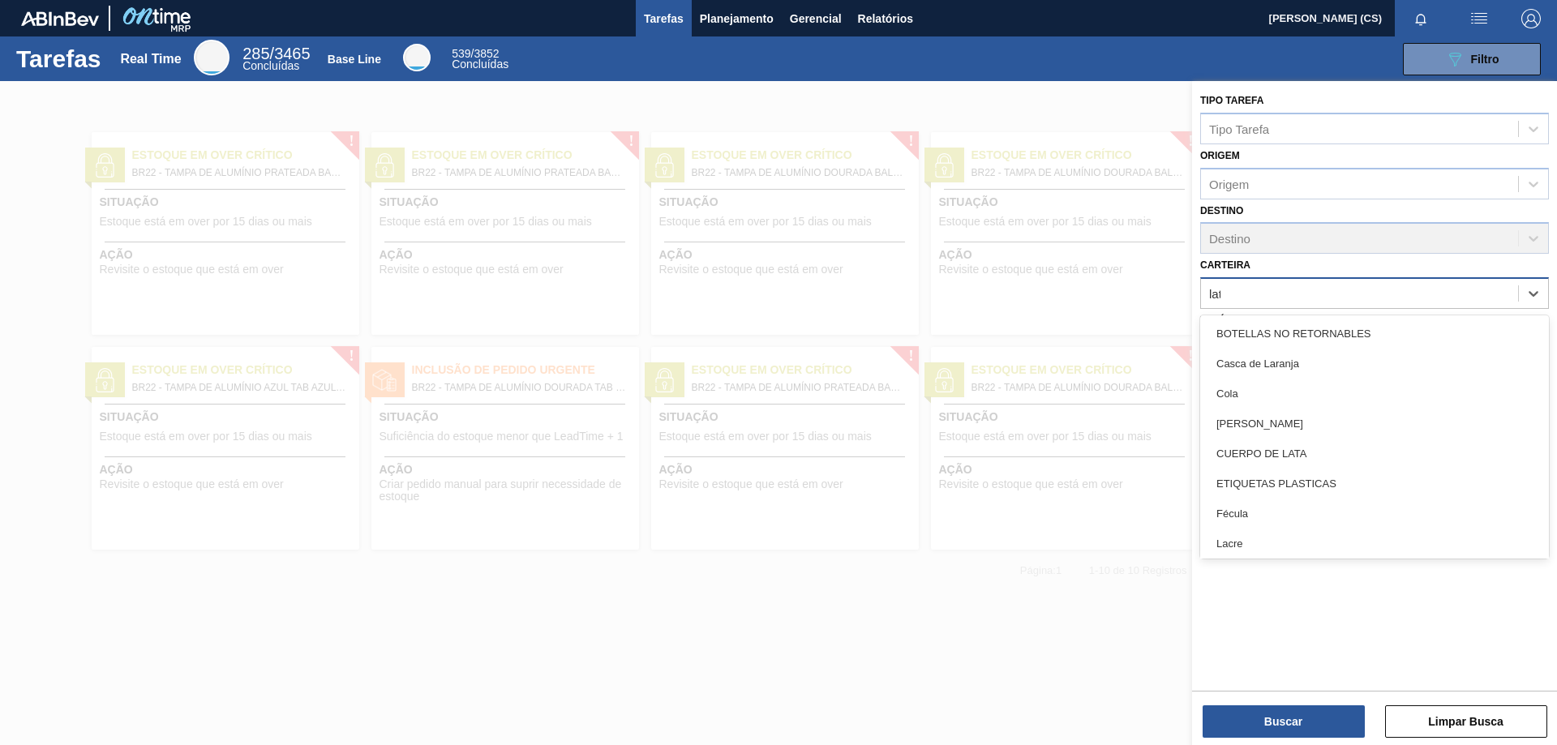
type input "lata"
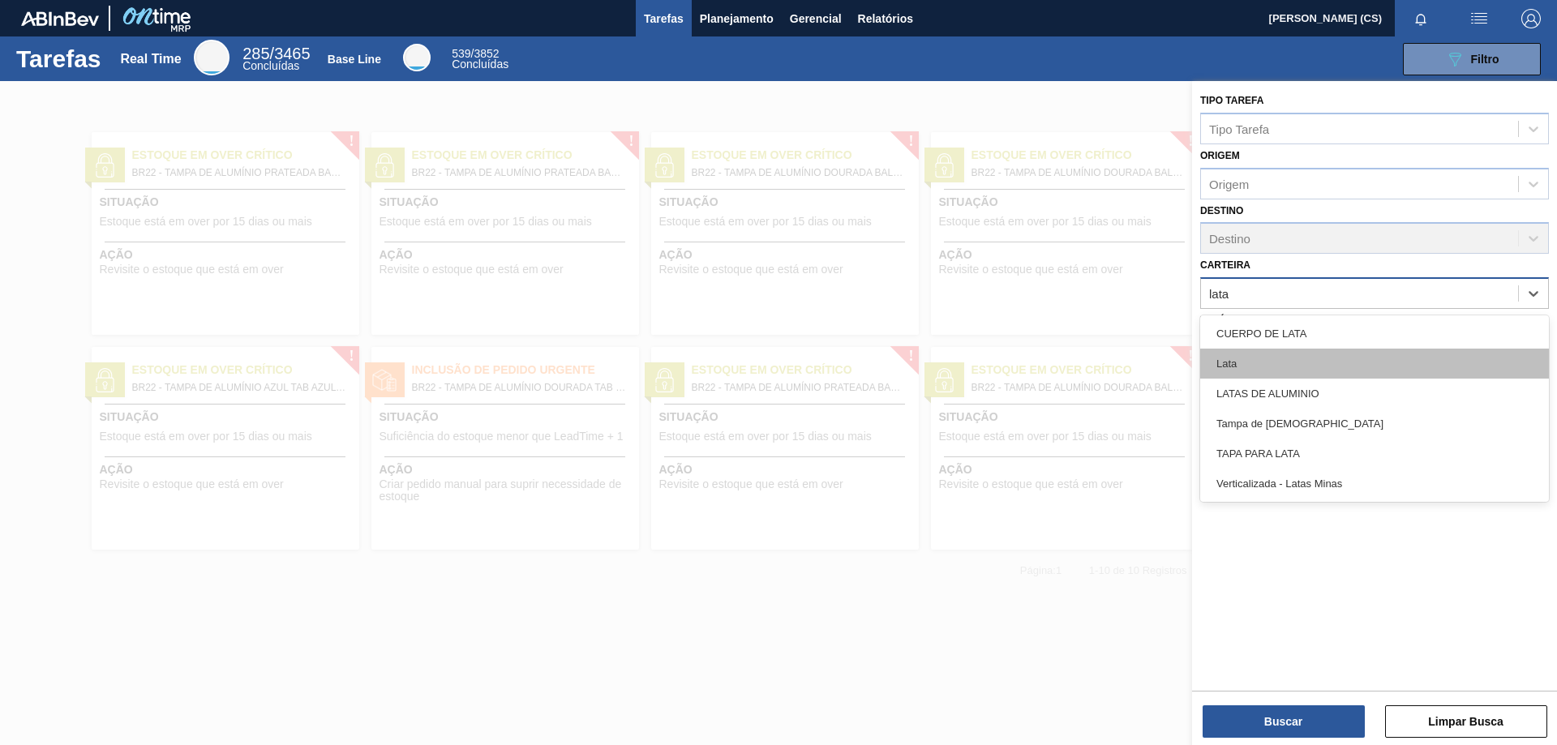
click at [1243, 369] on div "Lata" at bounding box center [1374, 364] width 349 height 30
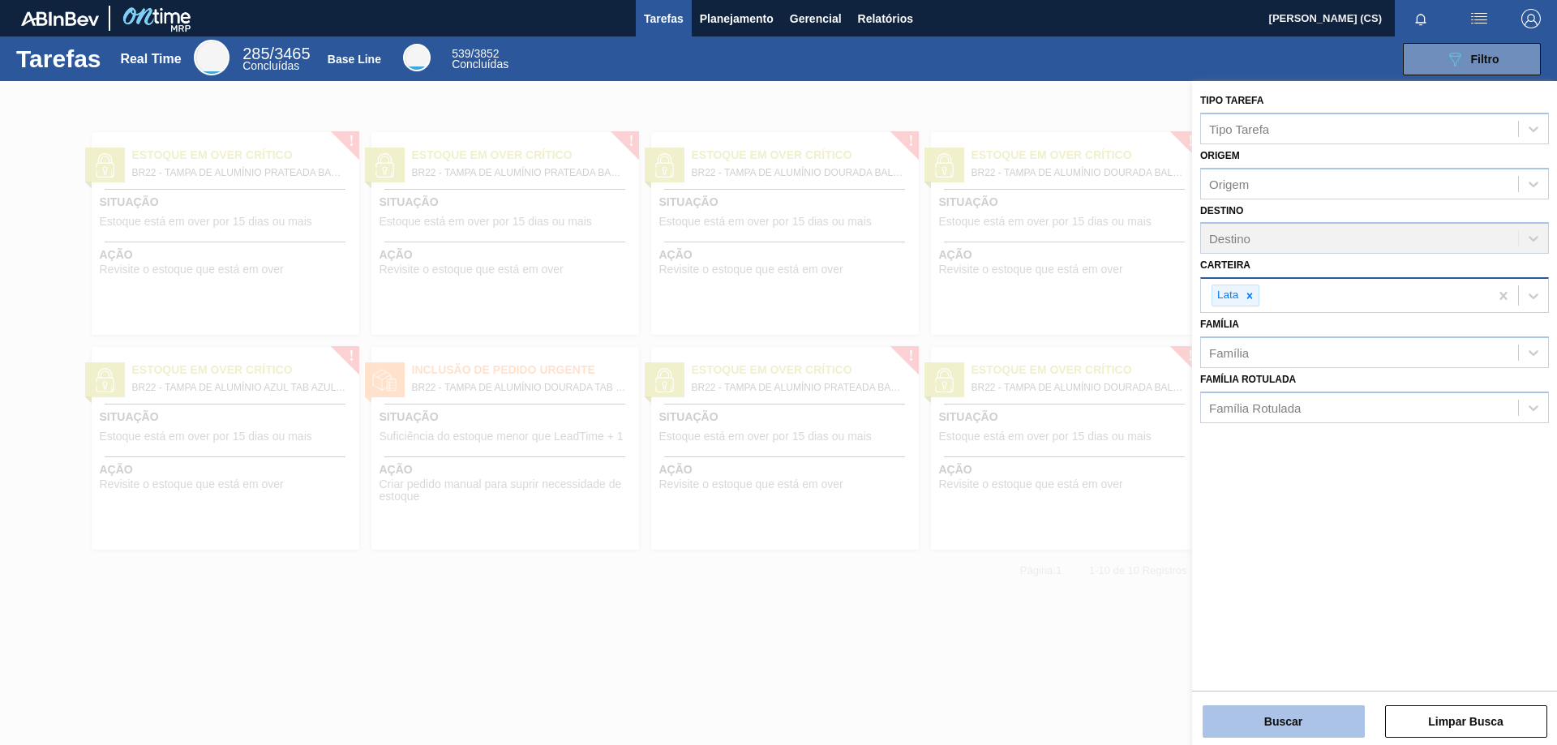
click at [1285, 720] on button "Buscar" at bounding box center [1284, 722] width 162 height 32
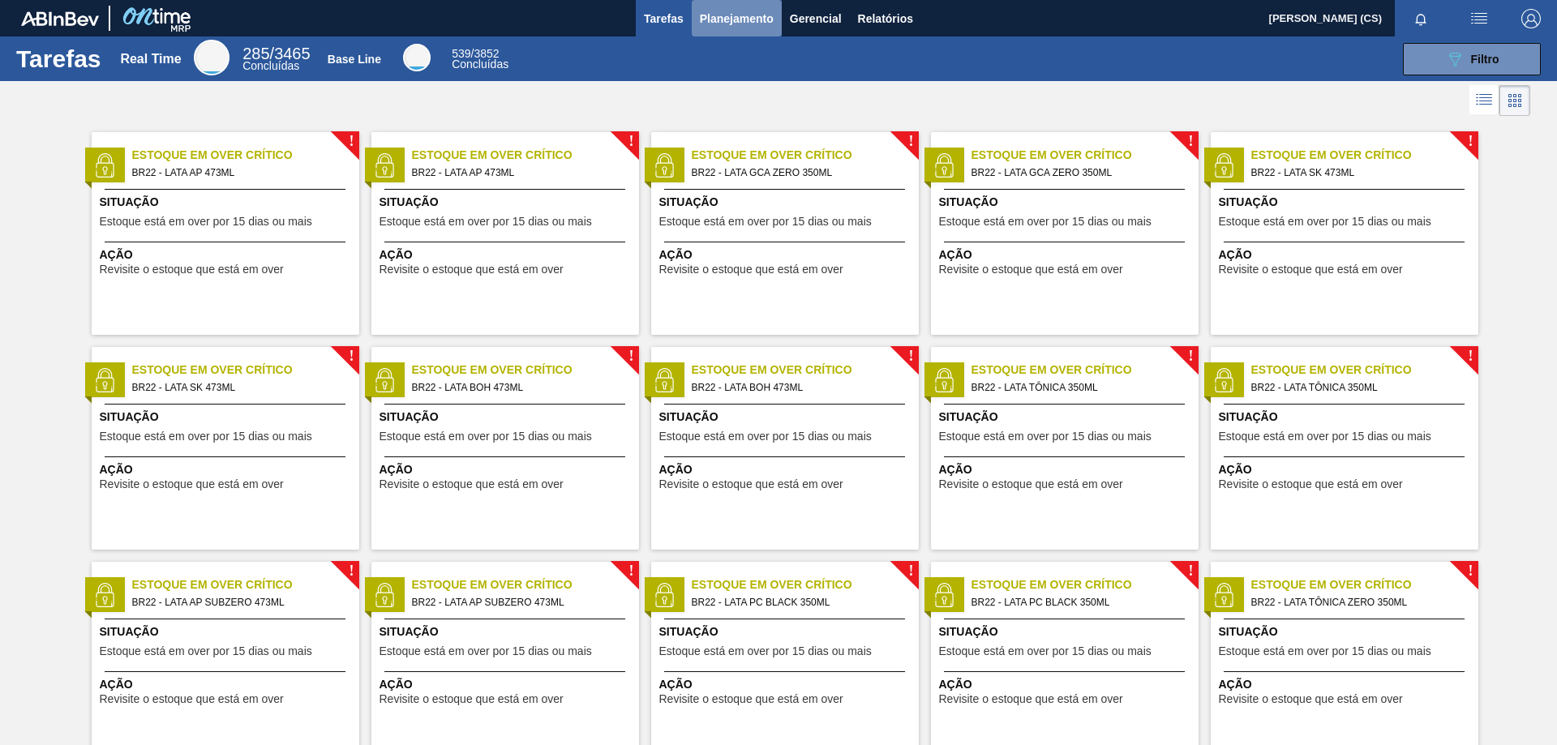
click at [711, 11] on span "Planejamento" at bounding box center [737, 18] width 74 height 19
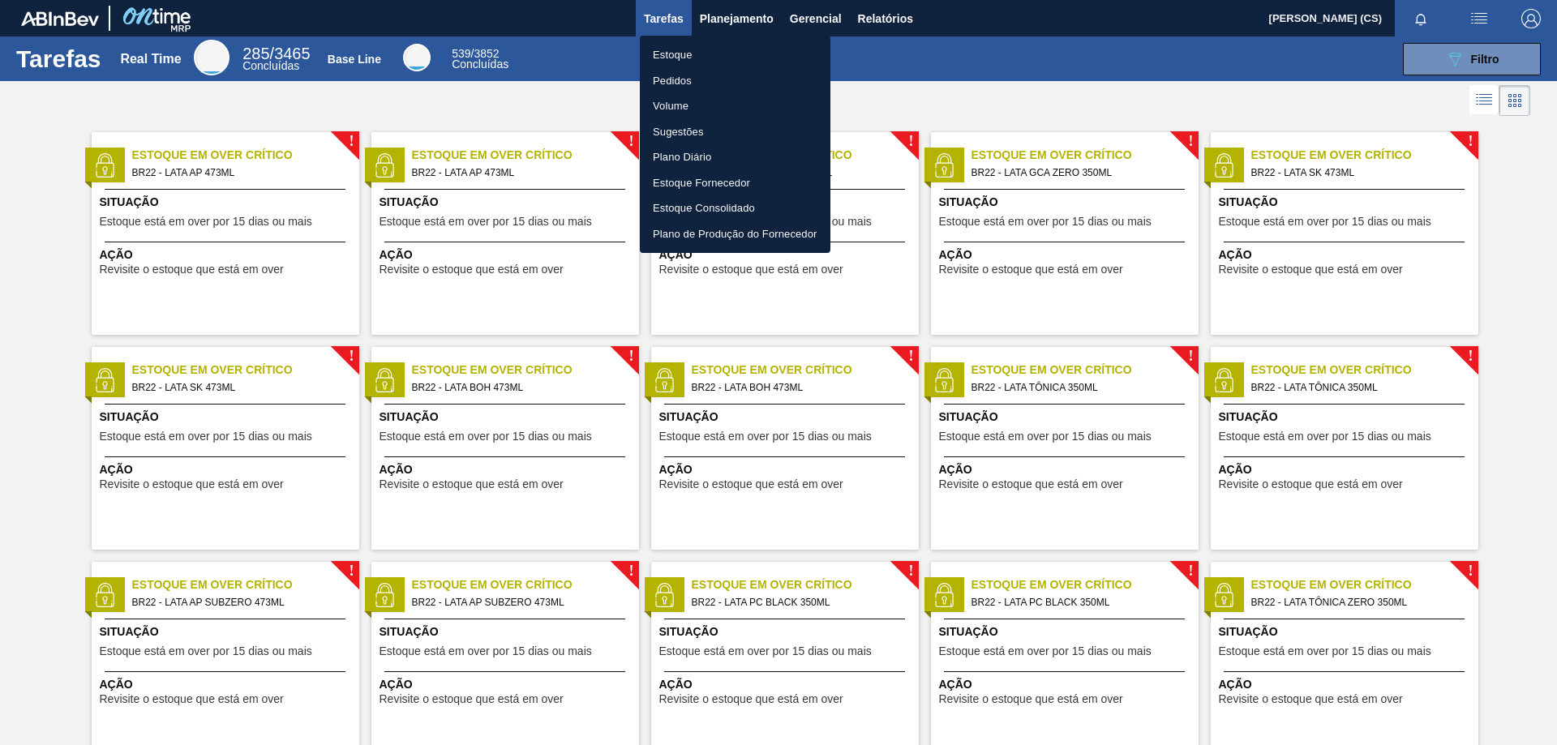
click at [706, 62] on li "Estoque" at bounding box center [735, 55] width 191 height 26
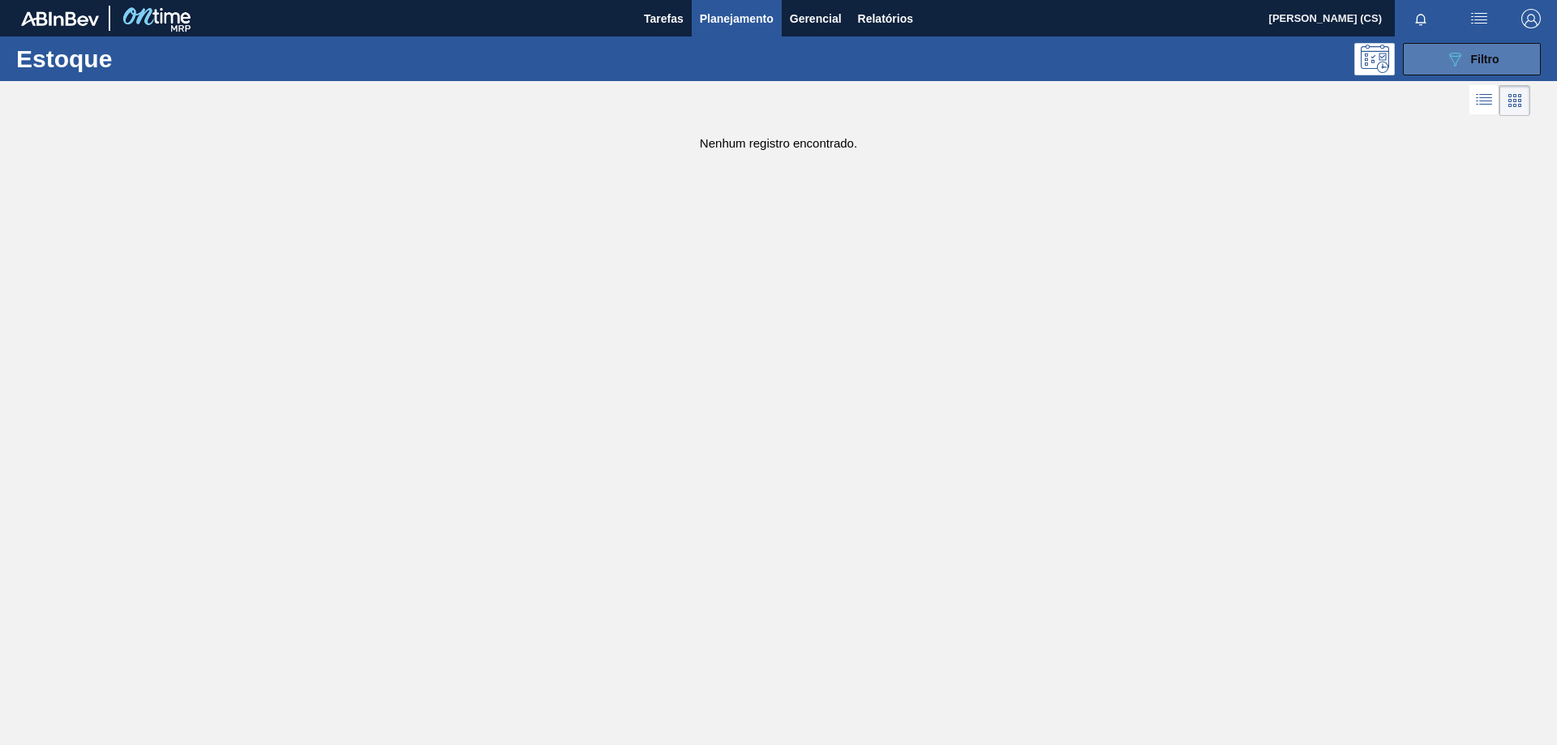
click at [1500, 48] on button "089F7B8B-B2A5-4AFE-B5C0-19BA573D28AC Filtro" at bounding box center [1472, 59] width 138 height 32
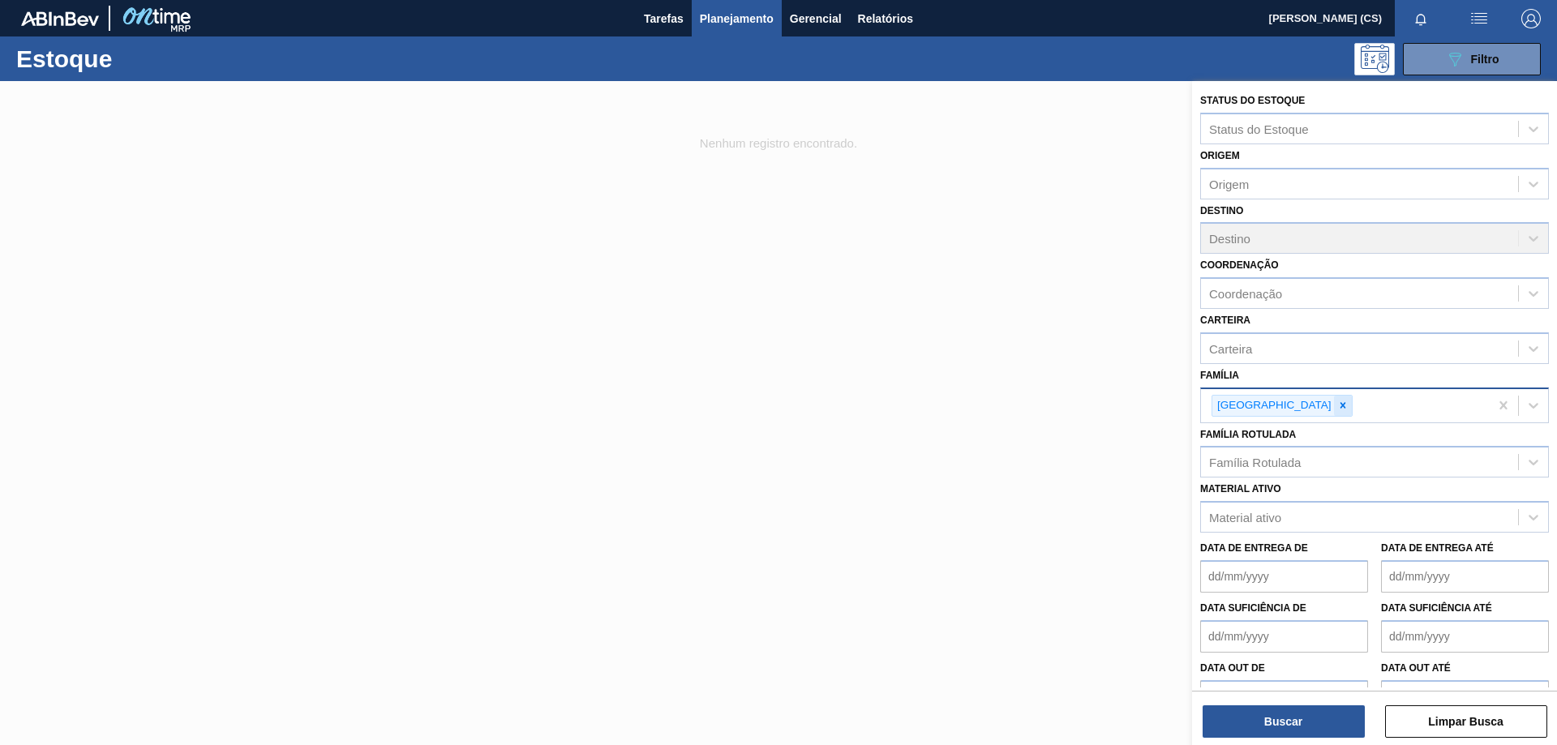
click at [1340, 405] on icon at bounding box center [1343, 406] width 6 height 6
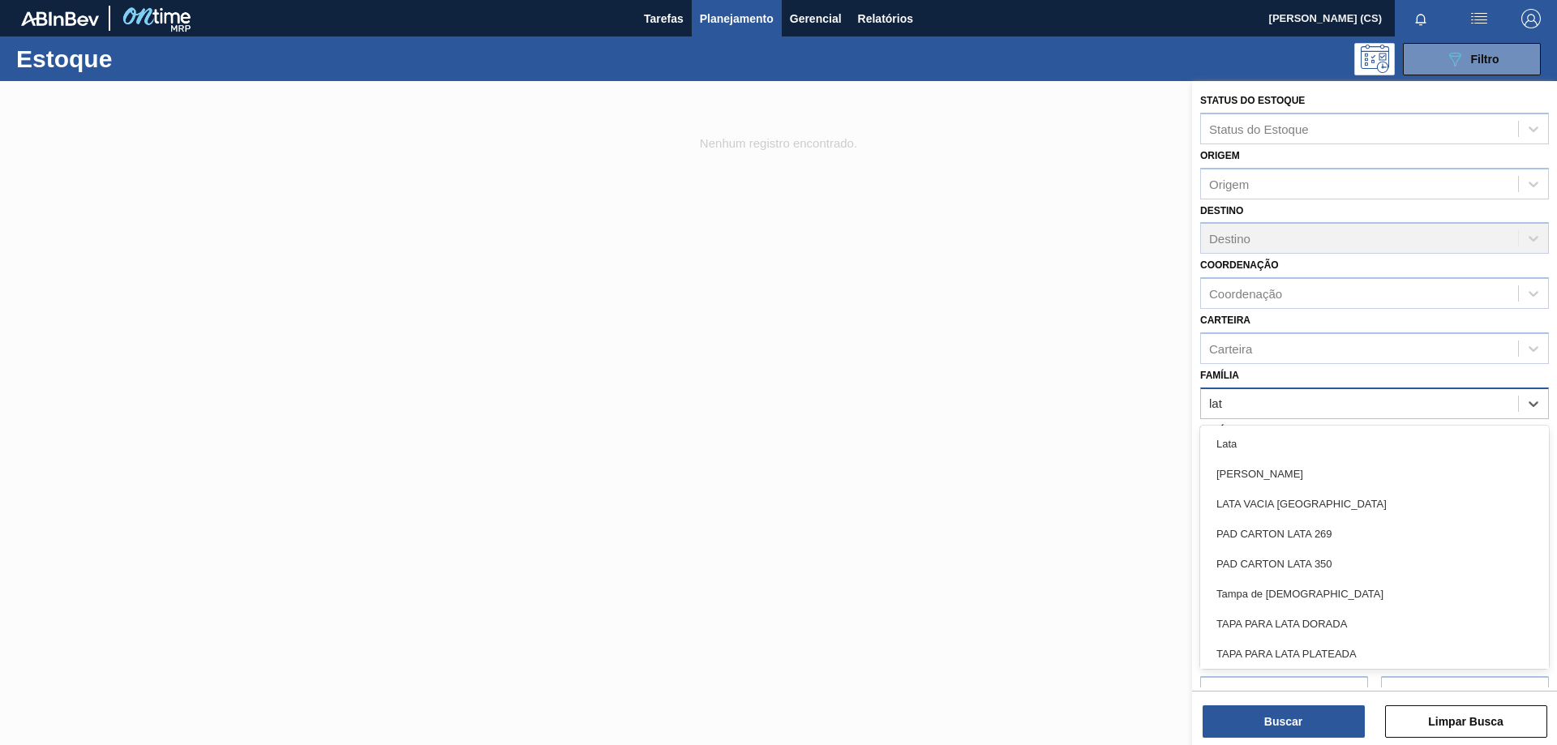
type input "lata"
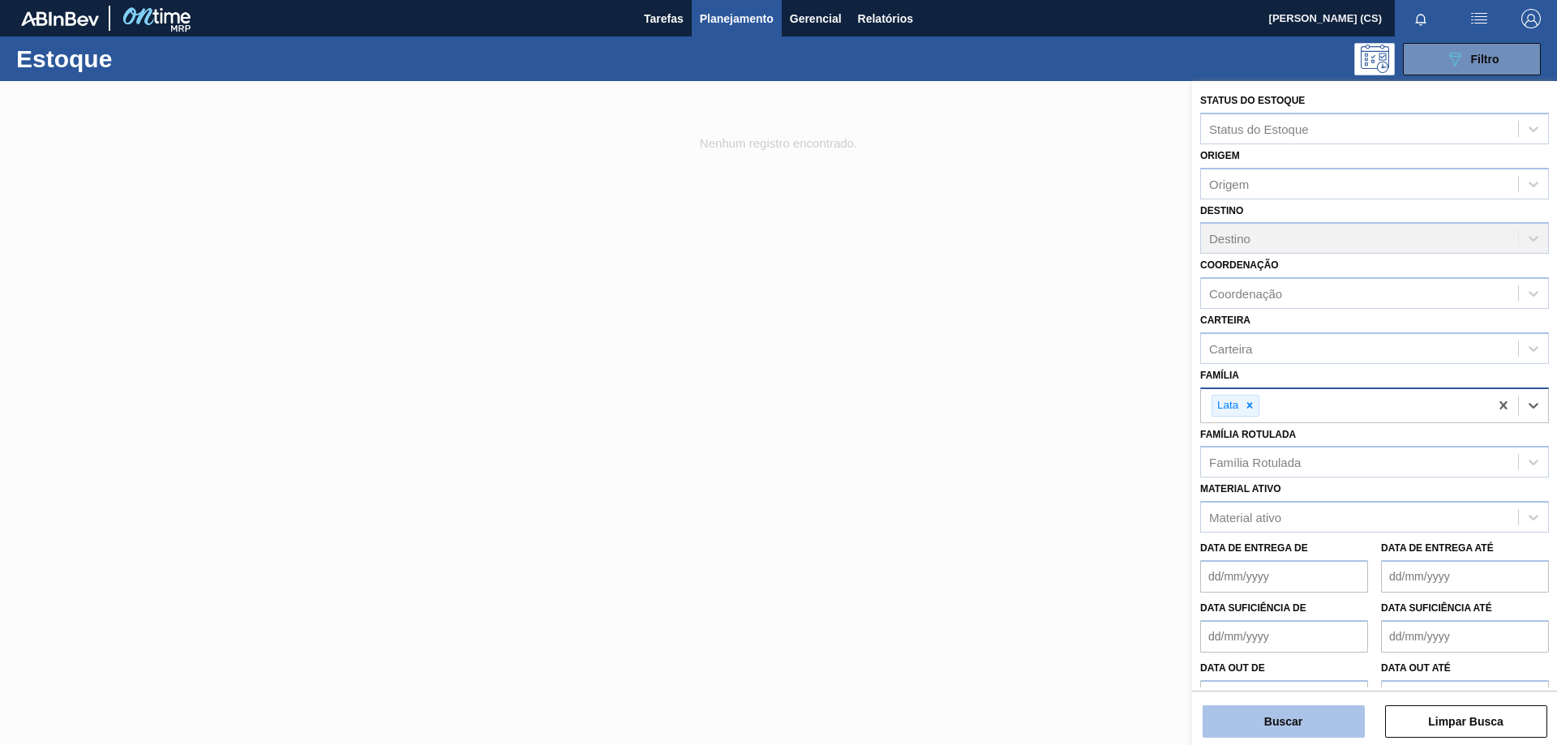
click at [1279, 724] on button "Buscar" at bounding box center [1284, 722] width 162 height 32
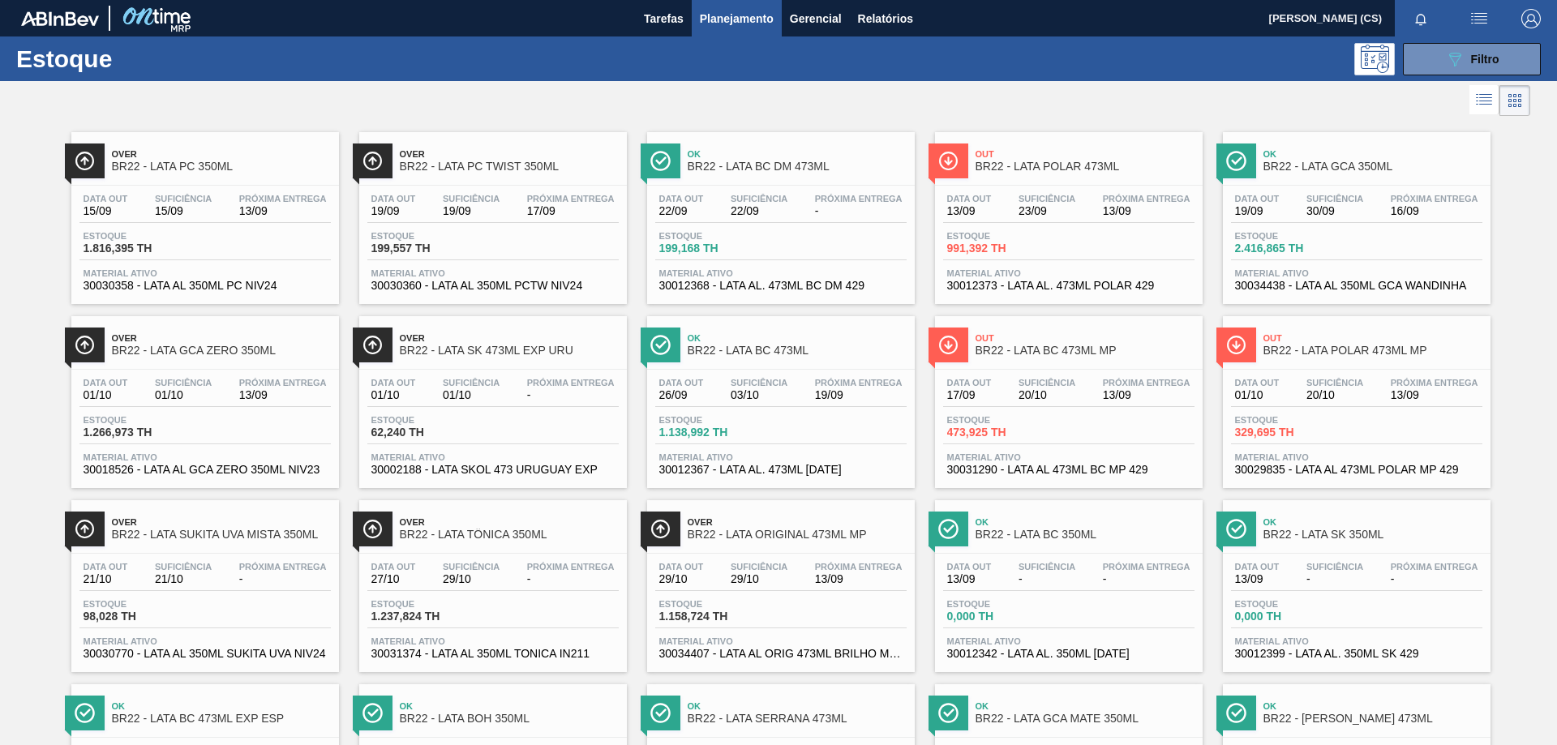
scroll to position [243, 0]
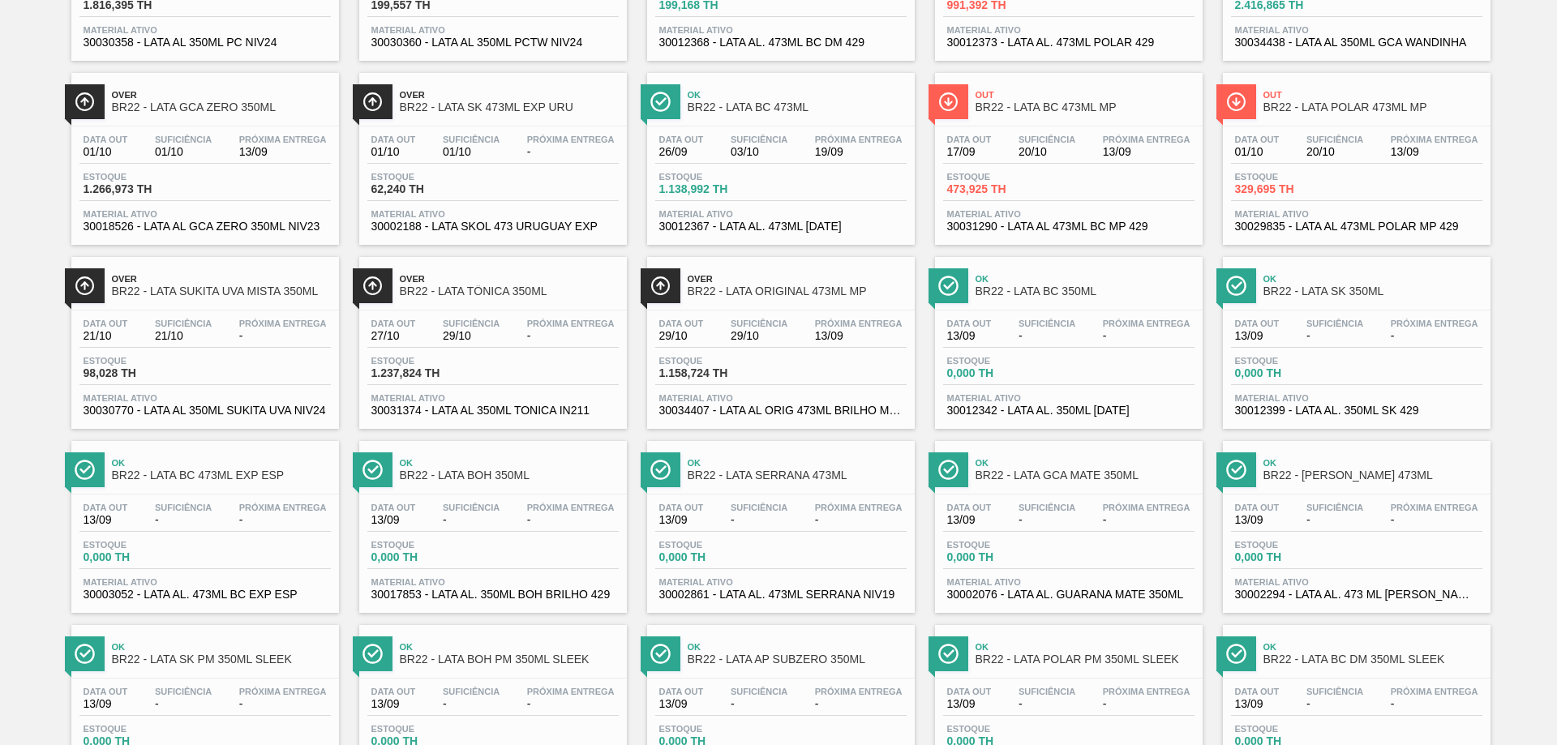
click at [213, 99] on span "Over" at bounding box center [221, 95] width 219 height 10
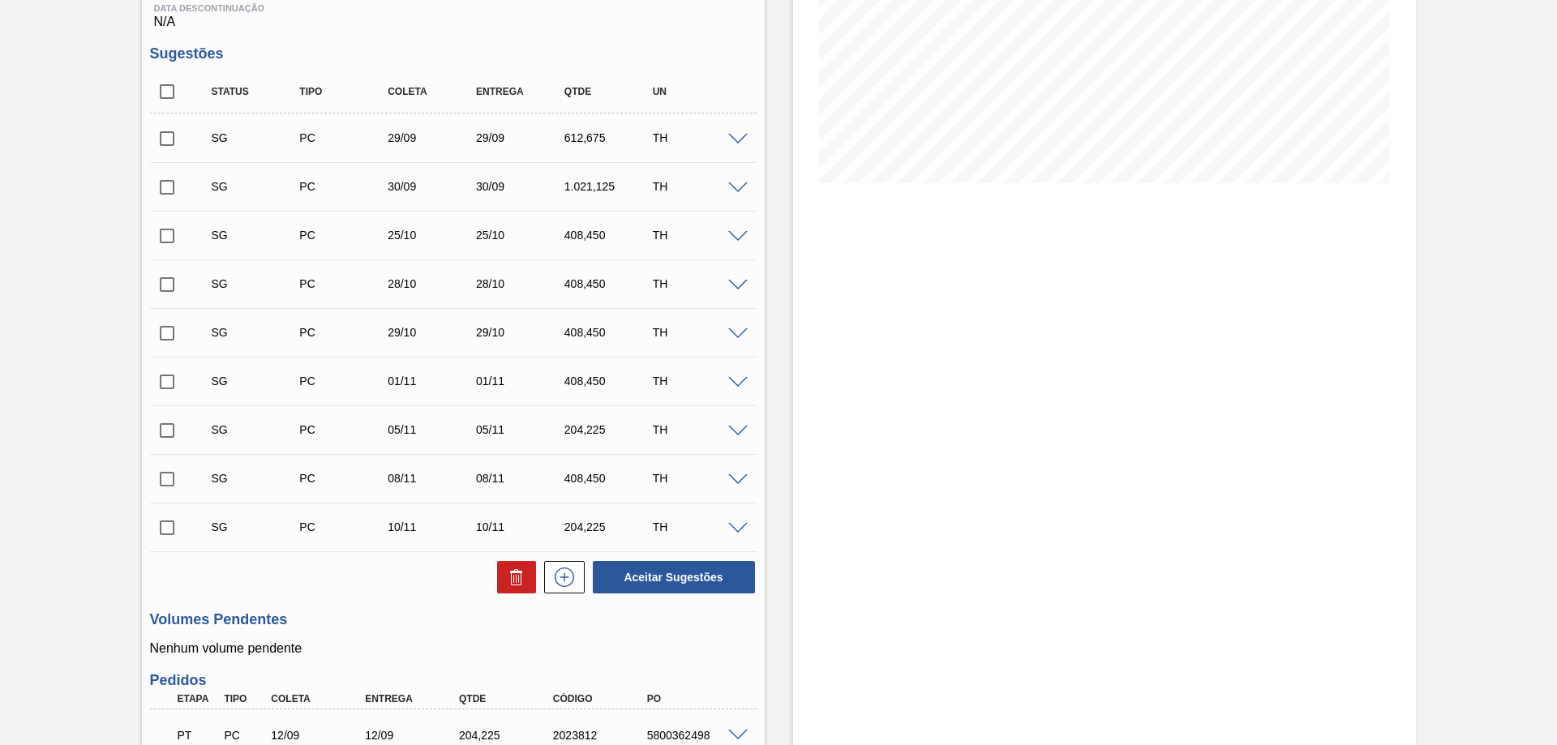
scroll to position [535, 0]
